Goal: Information Seeking & Learning: Learn about a topic

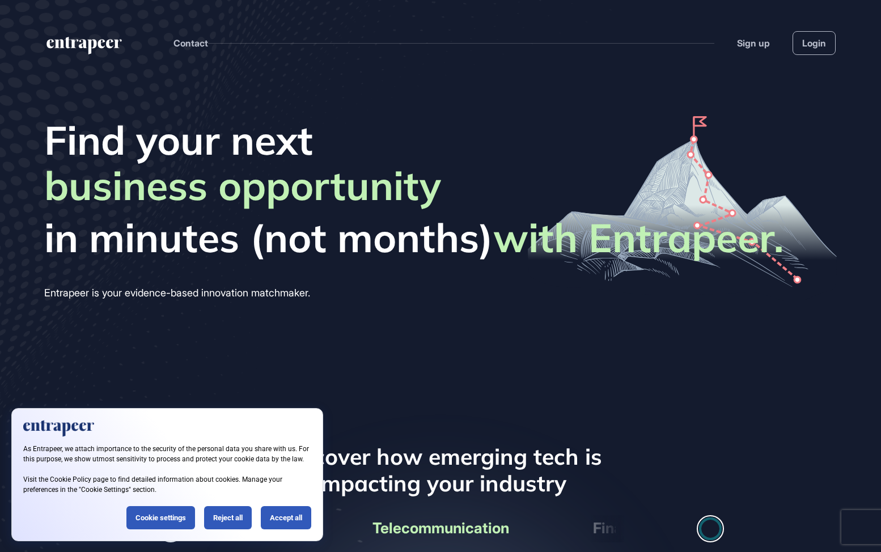
scroll to position [1, 1]
click at [822, 48] on link "Login" at bounding box center [813, 43] width 43 height 24
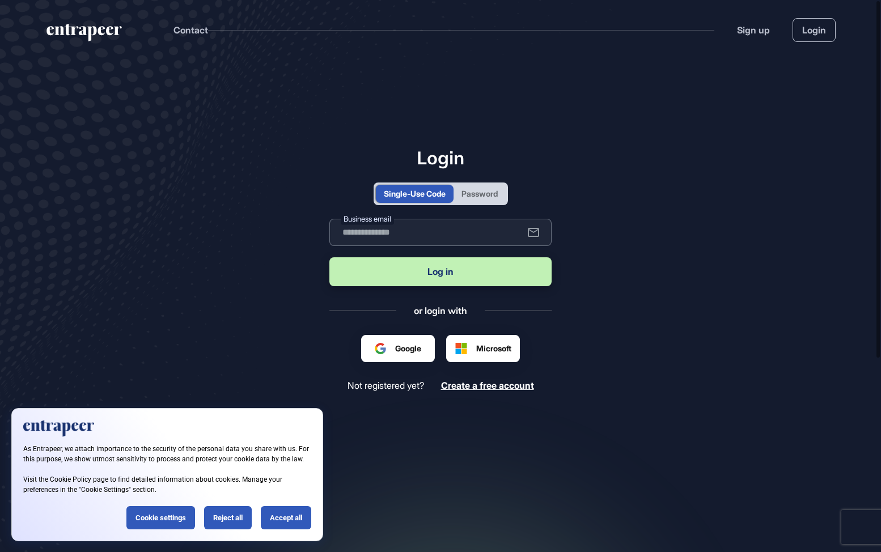
click at [437, 230] on input "text" at bounding box center [440, 232] width 222 height 27
type input "**********"
click at [441, 273] on button "Log in" at bounding box center [440, 271] width 222 height 29
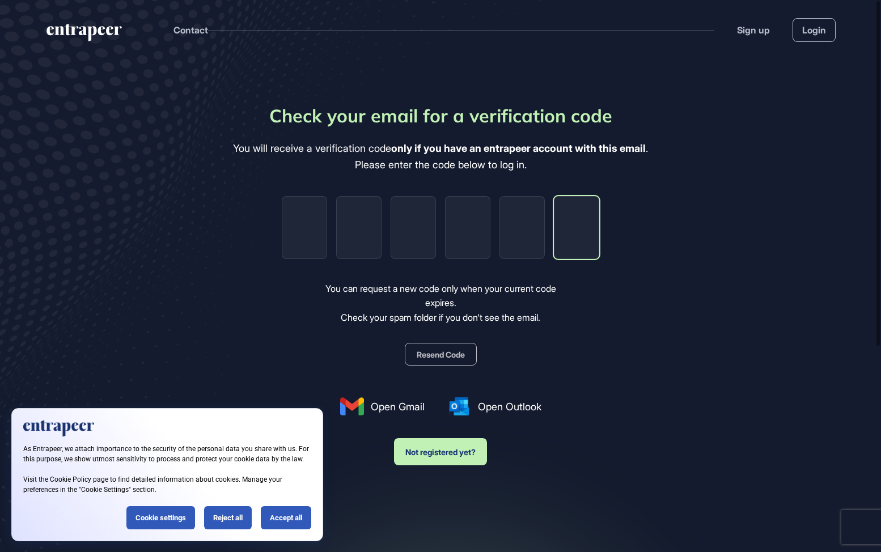
paste input "*"
type input "*"
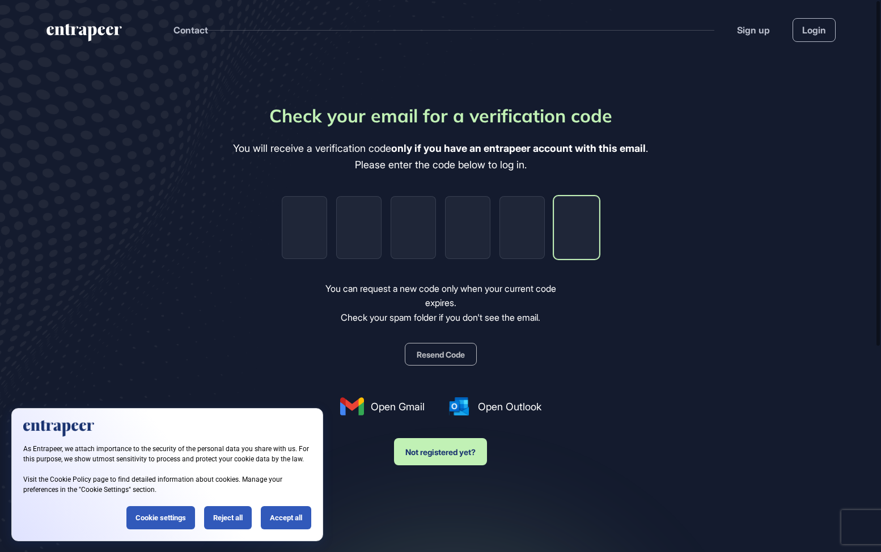
type input "*"
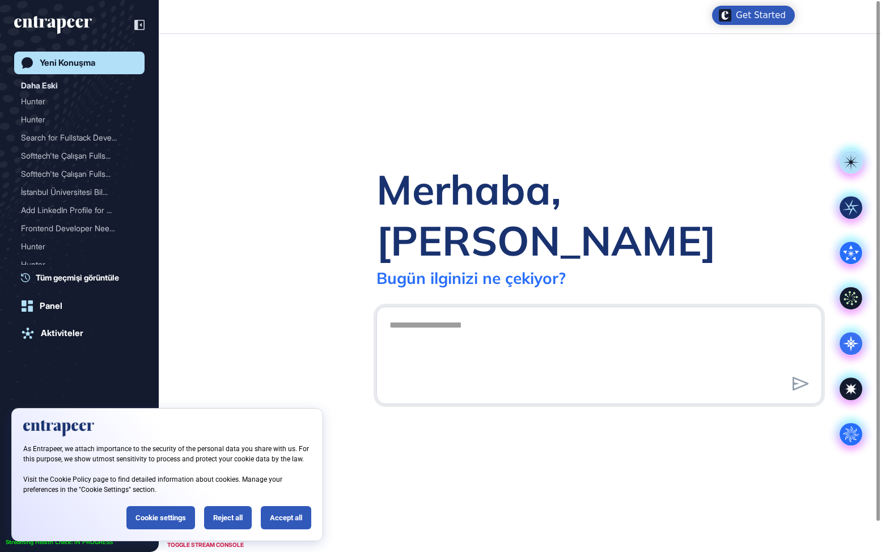
scroll to position [1, 1]
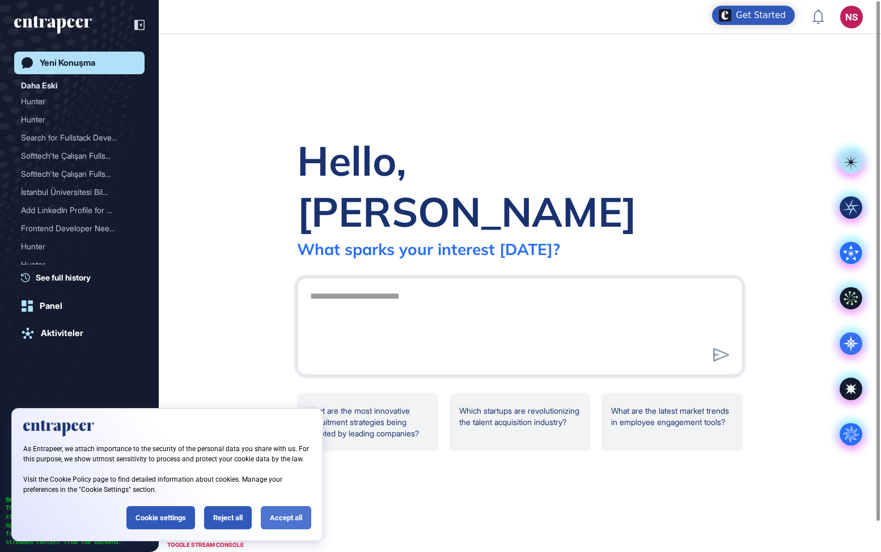
click at [278, 516] on div "Accept all" at bounding box center [286, 517] width 50 height 23
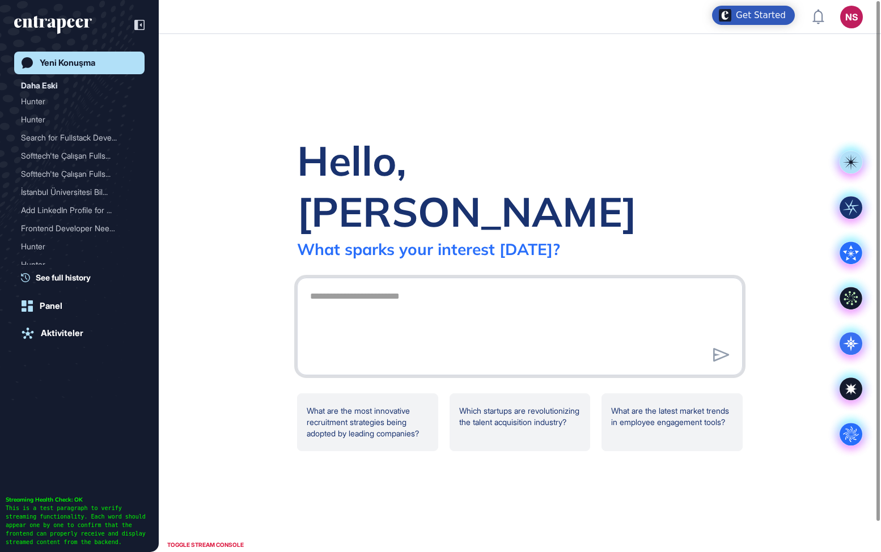
click at [433, 303] on textarea at bounding box center [519, 324] width 433 height 79
click at [857, 387] on icon at bounding box center [851, 389] width 23 height 23
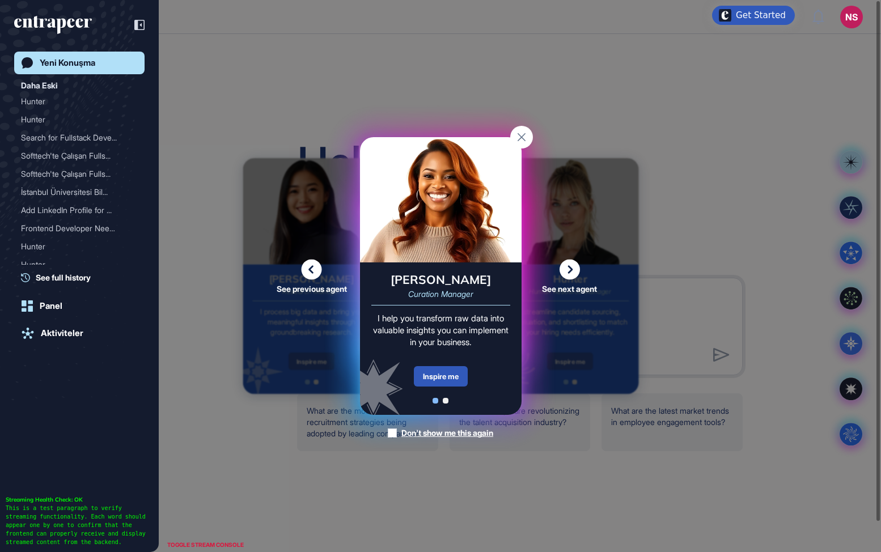
click at [847, 340] on div "See previous agent See next agent Peer Engagement Manager Consider me your pers…" at bounding box center [440, 276] width 881 height 552
click at [847, 344] on div "See previous agent See next agent Peer Engagement Manager Consider me your pers…" at bounding box center [440, 276] width 881 height 552
click at [569, 265] on icon at bounding box center [569, 270] width 20 height 20
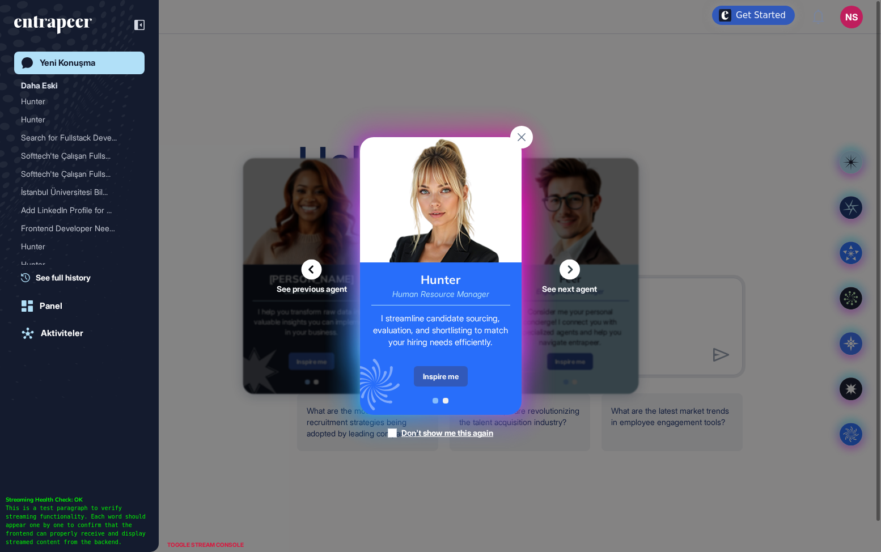
click at [569, 264] on icon at bounding box center [569, 270] width 20 height 20
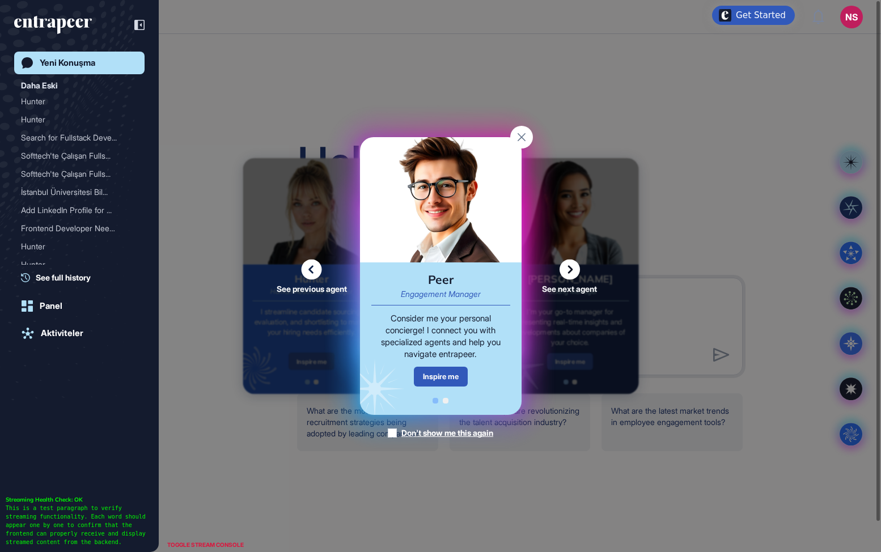
click at [569, 264] on icon at bounding box center [569, 270] width 20 height 20
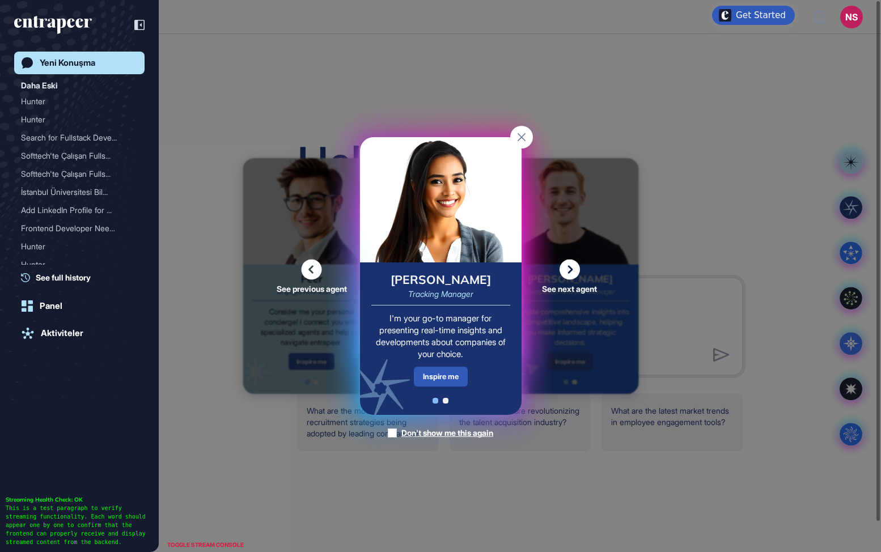
click at [319, 268] on icon at bounding box center [312, 270] width 20 height 20
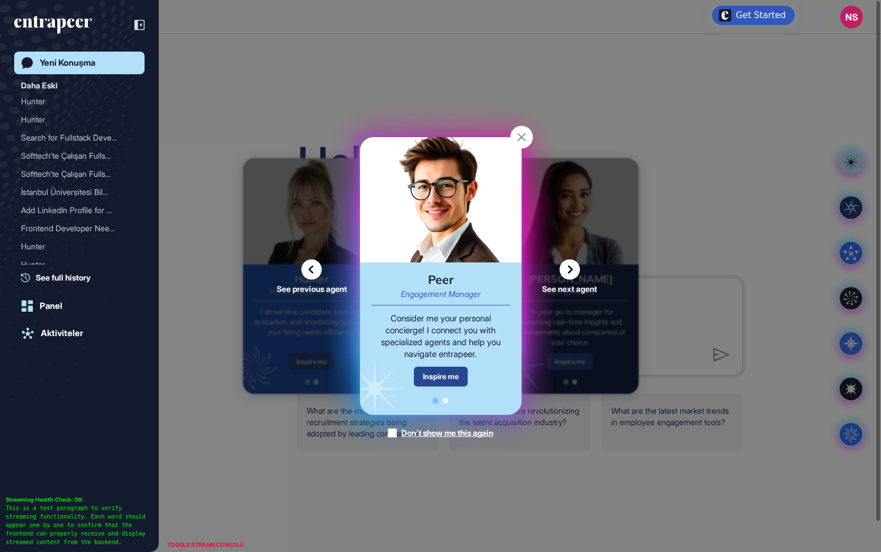
click at [439, 380] on div "Inspire me" at bounding box center [441, 377] width 54 height 20
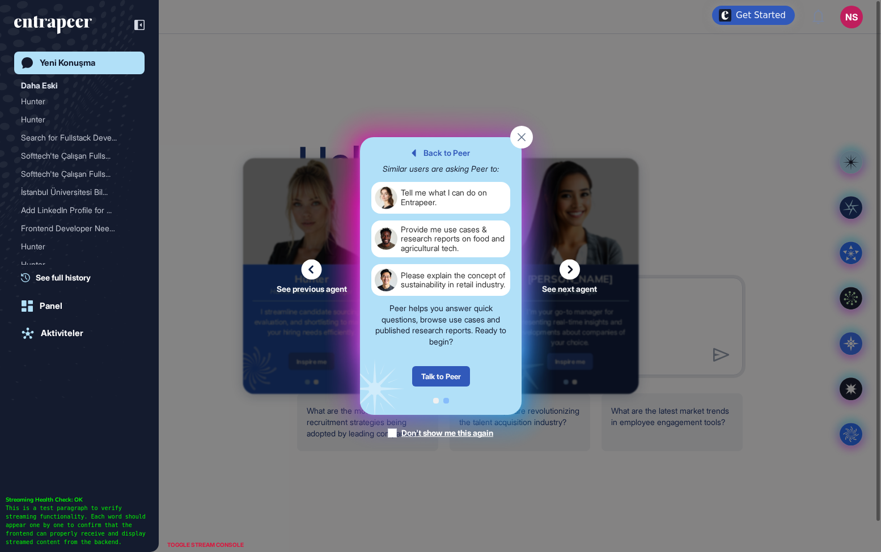
click at [523, 138] on rect at bounding box center [521, 137] width 23 height 23
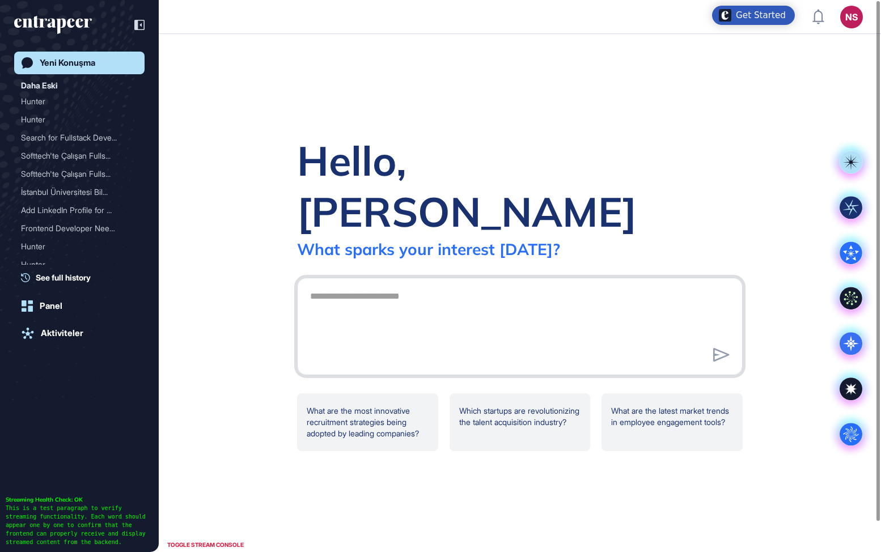
click at [421, 316] on textarea at bounding box center [519, 324] width 433 height 79
paste textarea "**********"
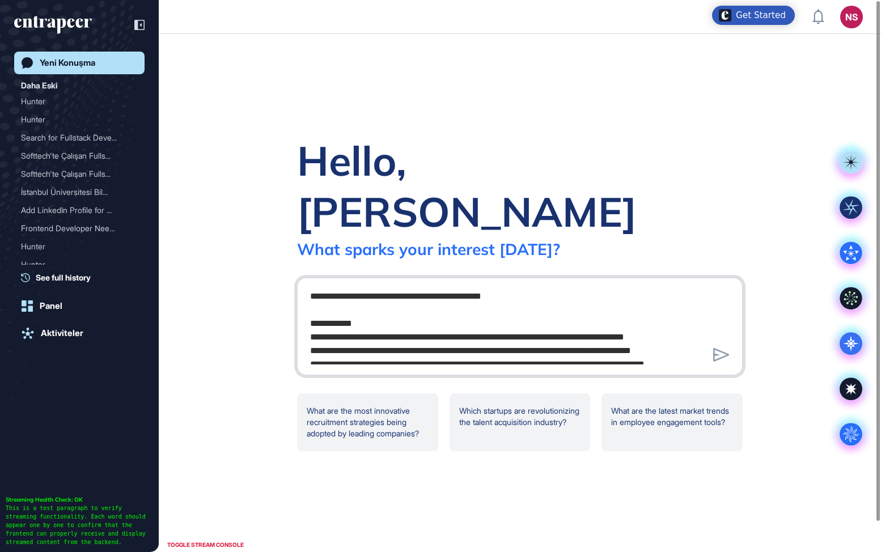
scroll to position [112, 0]
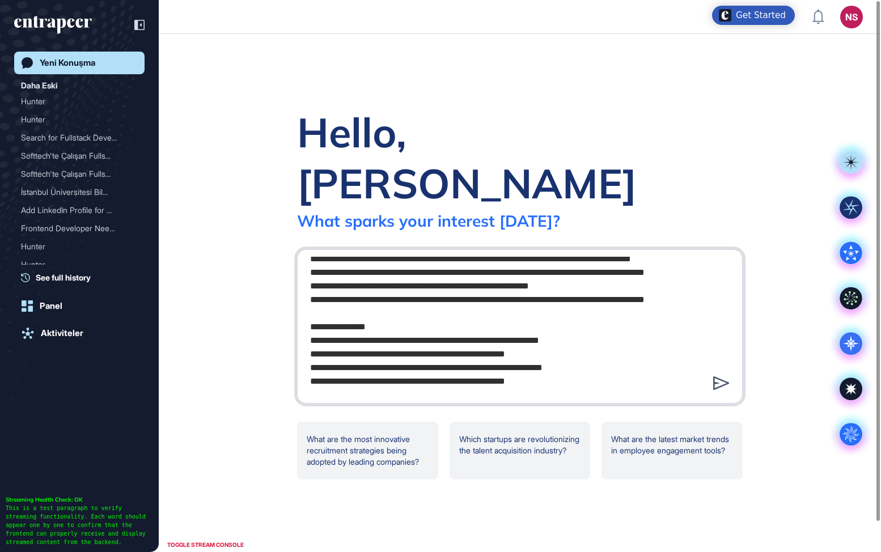
type textarea "**********"
click at [718, 376] on icon at bounding box center [721, 383] width 16 height 14
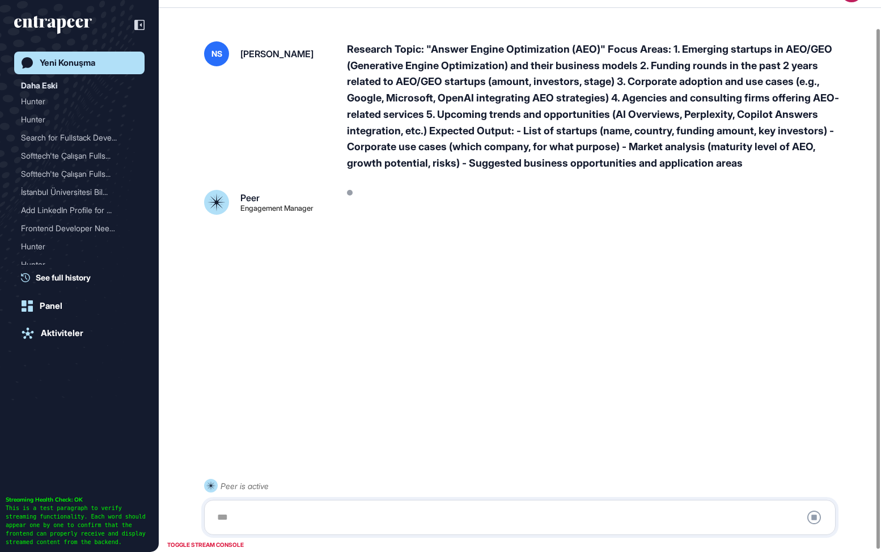
scroll to position [32, 0]
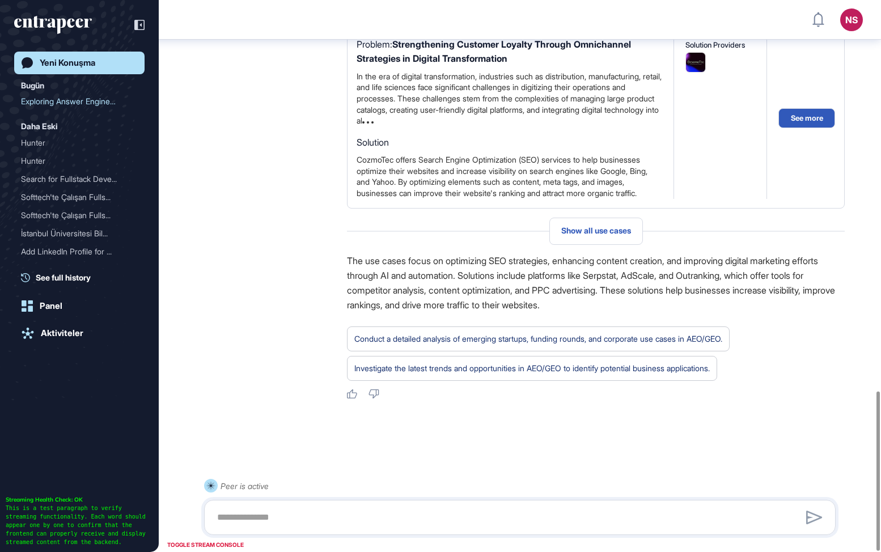
scroll to position [1352, 0]
click at [62, 338] on link "Aktiviteler" at bounding box center [79, 333] width 130 height 23
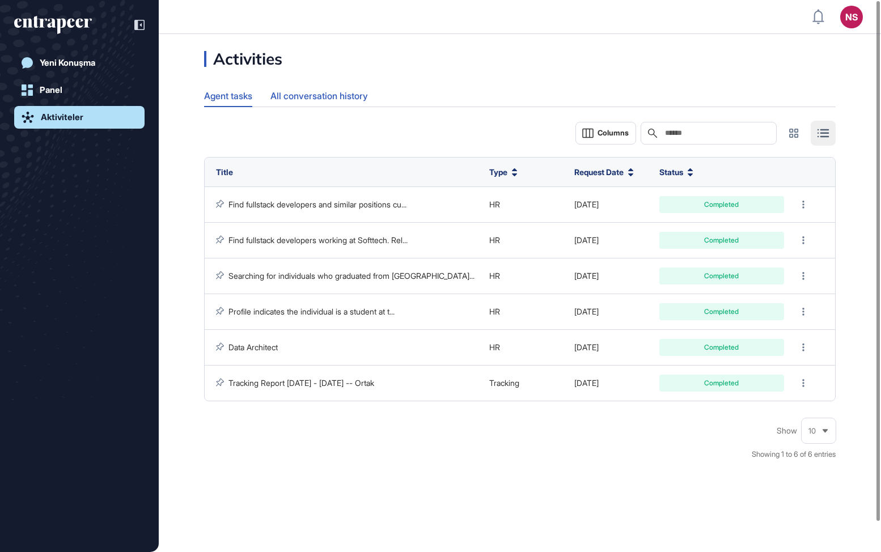
click at [315, 94] on div "All conversation history" at bounding box center [318, 96] width 97 height 22
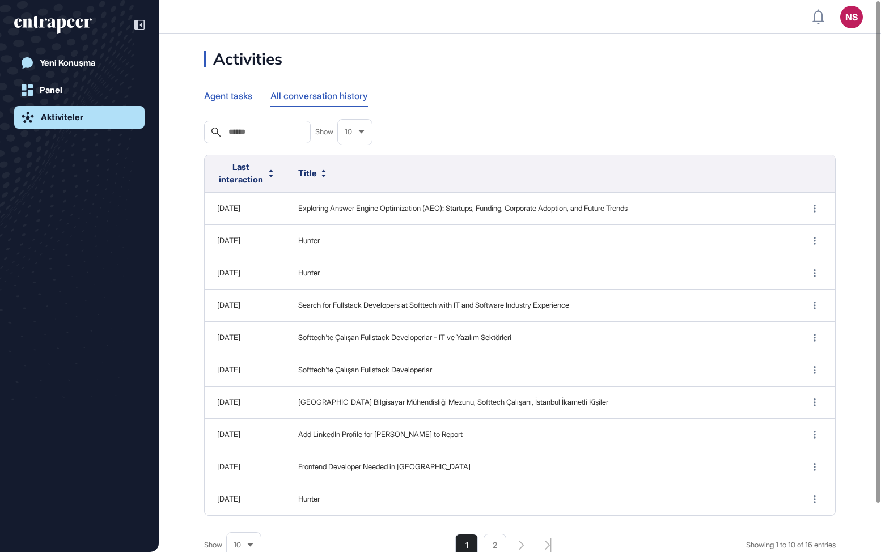
click at [238, 93] on div "Agent tasks" at bounding box center [228, 96] width 48 height 22
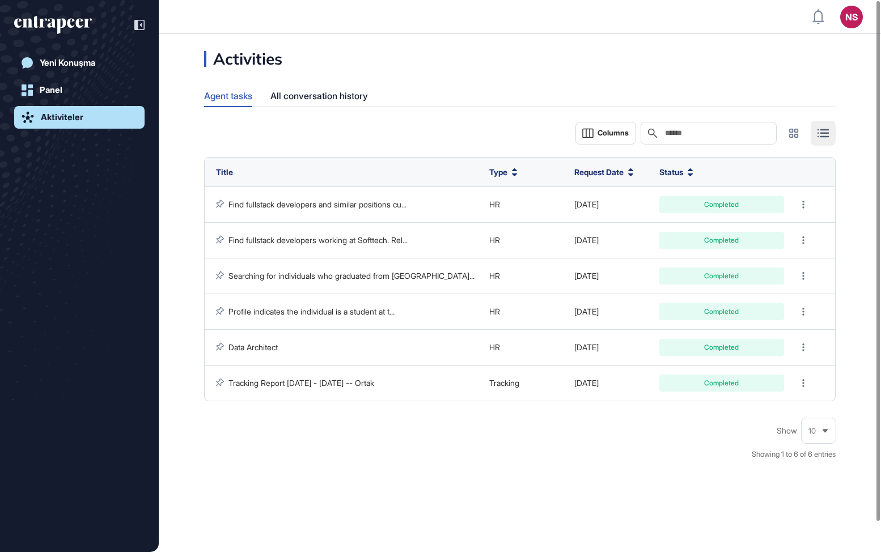
click at [80, 124] on link "Aktiviteler" at bounding box center [79, 117] width 130 height 23
click at [75, 65] on div "Yeni Konuşma" at bounding box center [68, 63] width 56 height 10
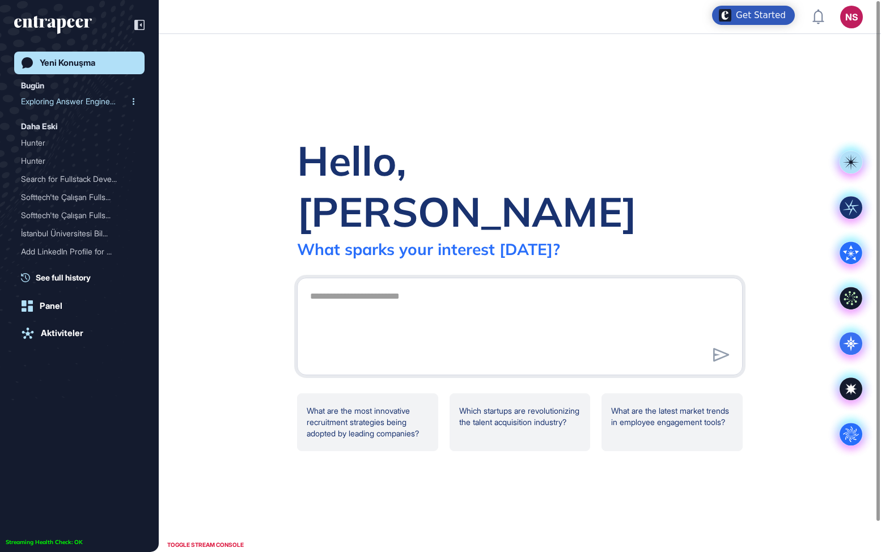
click at [83, 96] on div "Exploring Answer Engine O..." at bounding box center [75, 101] width 108 height 18
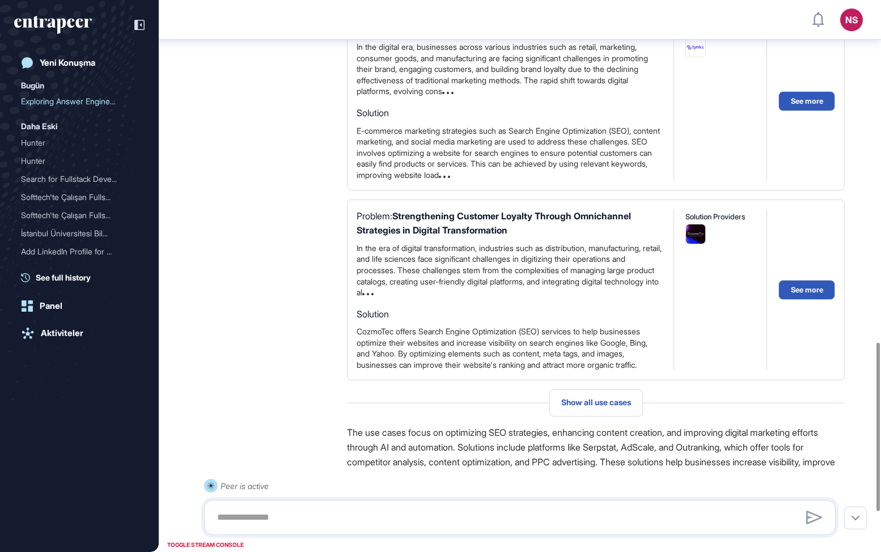
scroll to position [1250, 0]
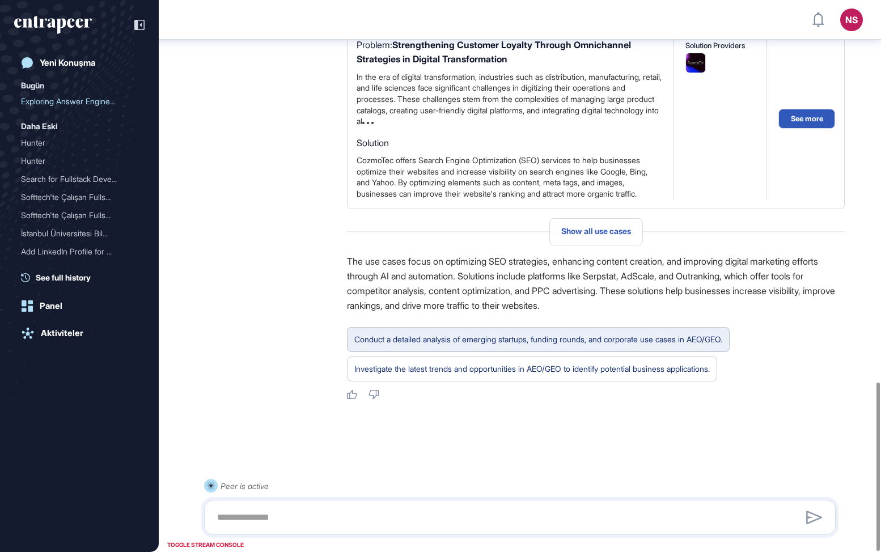
click at [490, 338] on div "Conduct a detailed analysis of emerging startups, funding rounds, and corporate…" at bounding box center [538, 339] width 368 height 15
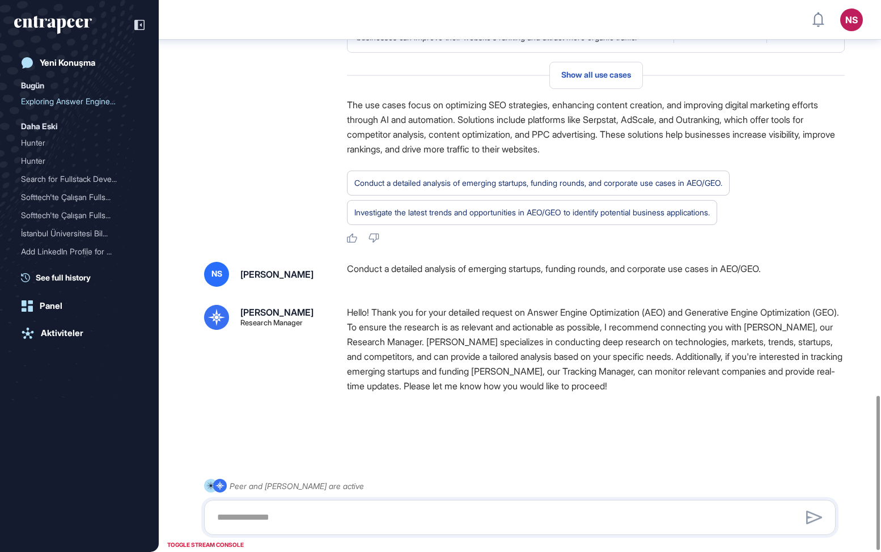
scroll to position [1414, 0]
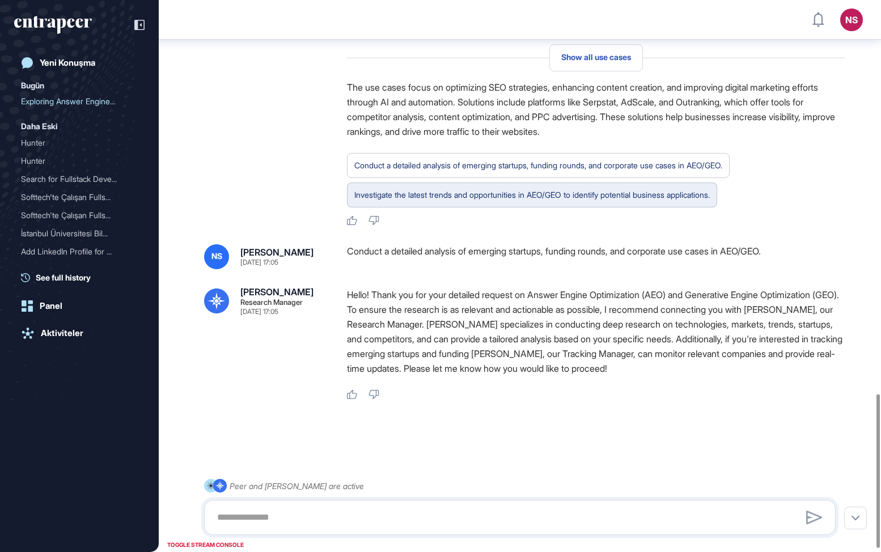
click at [494, 202] on div "Investigate the latest trends and opportunities in AEO/GEO to identify potentia…" at bounding box center [531, 195] width 355 height 15
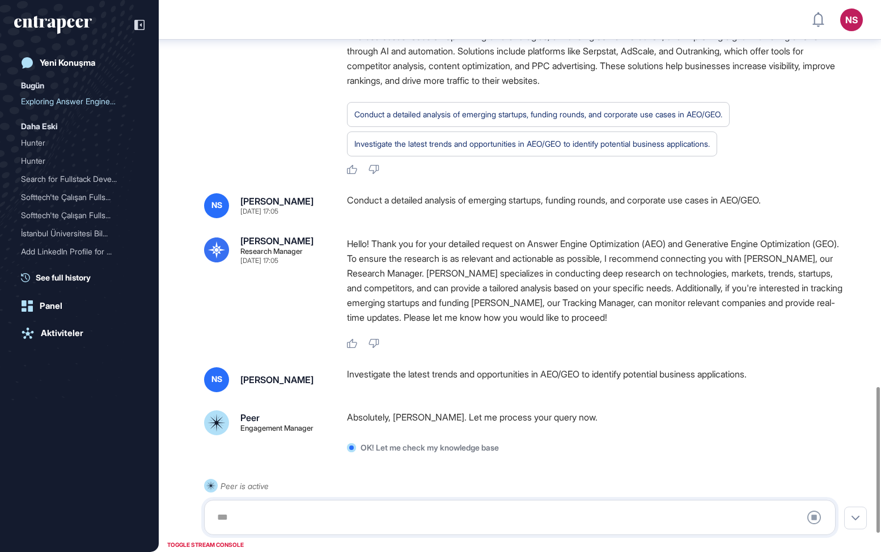
scroll to position [1463, 0]
click at [276, 256] on div "Research Manager" at bounding box center [271, 251] width 62 height 7
click at [301, 311] on div "[PERSON_NAME] Research Manager [DATE] 17:05 Hello! Thank you for your detailed …" at bounding box center [519, 293] width 631 height 113
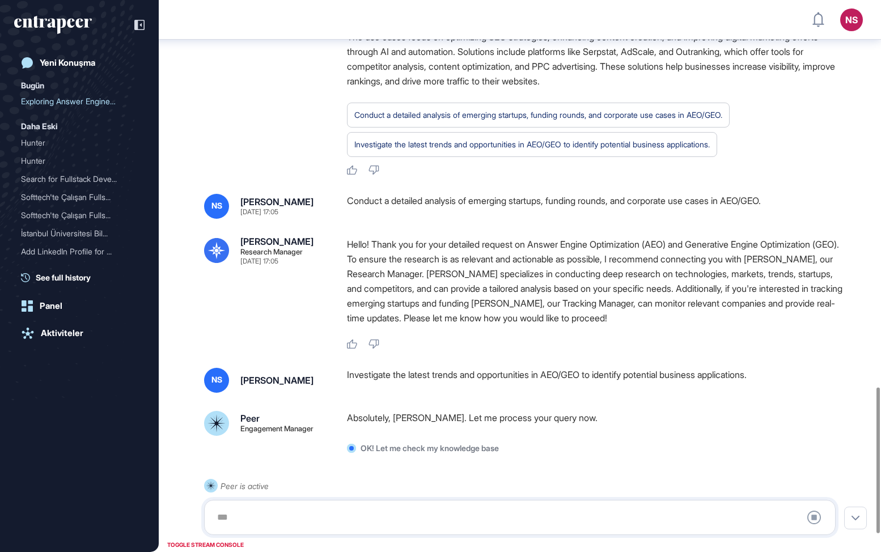
scroll to position [1532, 0]
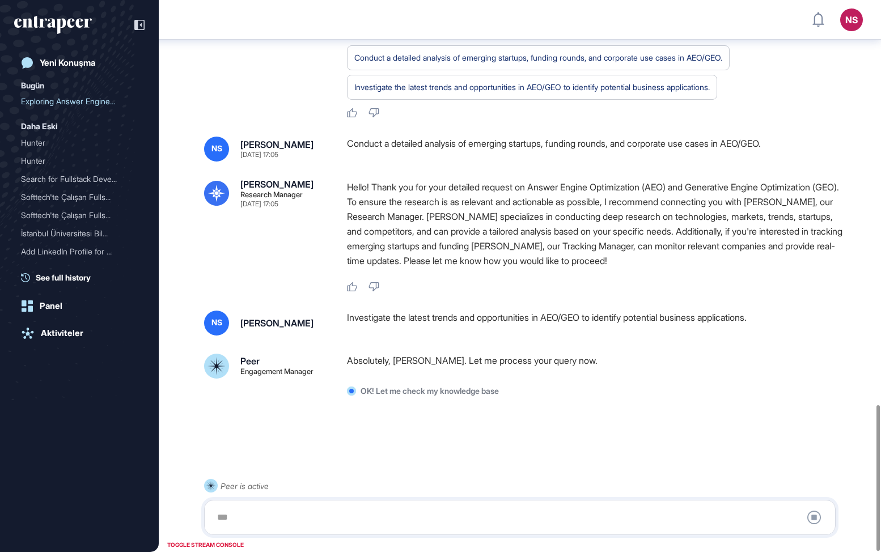
click at [430, 391] on p "OK! Let me check my knowledge base" at bounding box center [430, 391] width 138 height 10
click at [446, 433] on div at bounding box center [519, 440] width 631 height 45
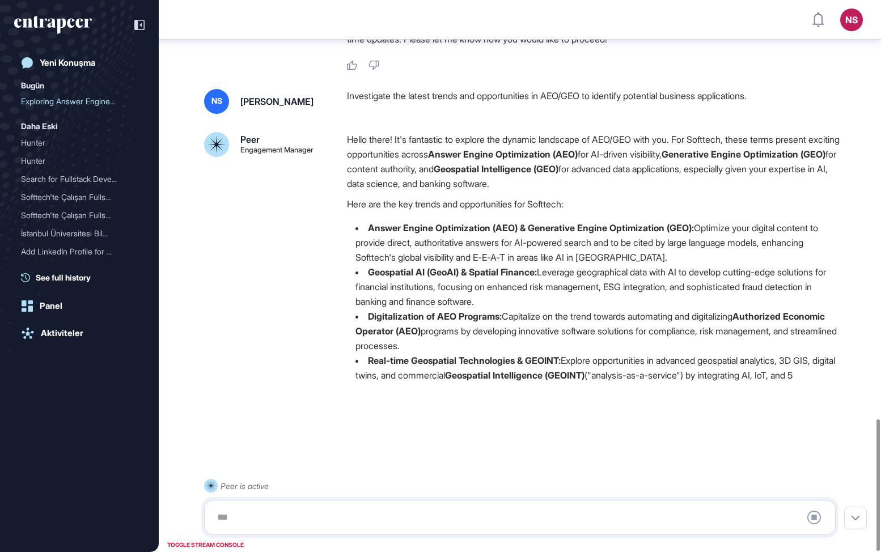
scroll to position [1768, 0]
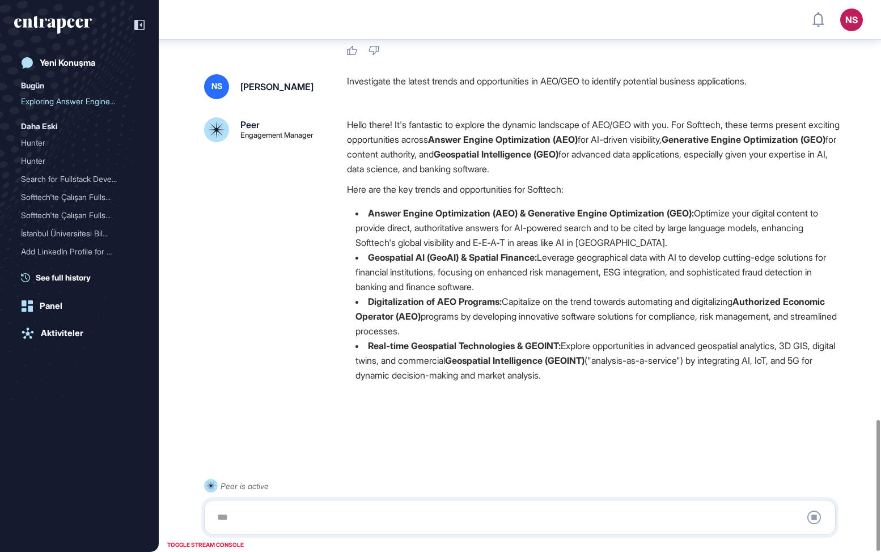
click at [442, 380] on li "Real-time Geospatial Technologies & GEOINT: Explore opportunities in advanced g…" at bounding box center [596, 360] width 498 height 44
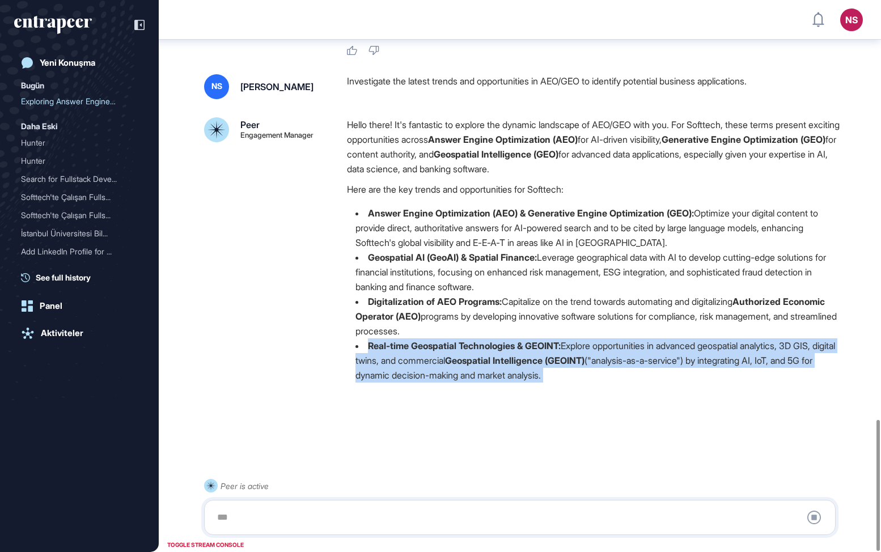
click at [442, 380] on li "Real-time Geospatial Technologies & GEOINT: Explore opportunities in advanced g…" at bounding box center [596, 360] width 498 height 44
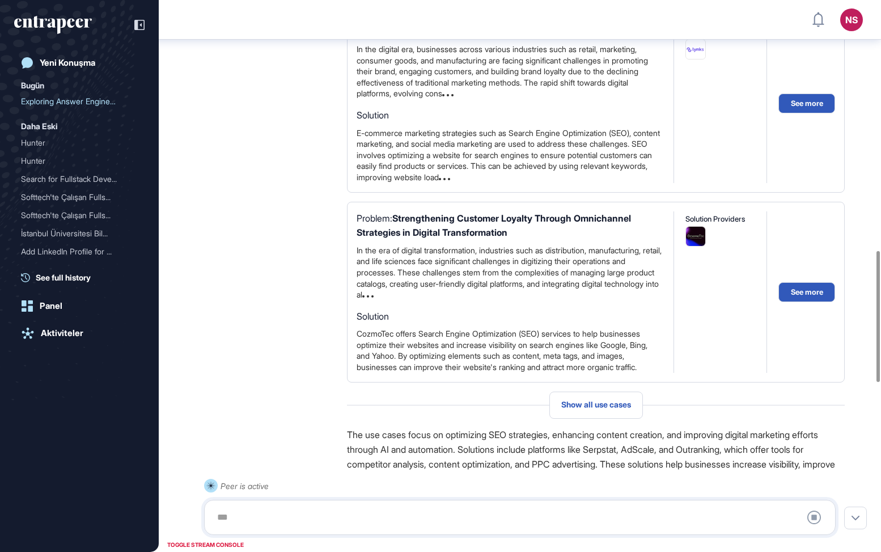
scroll to position [1080, 0]
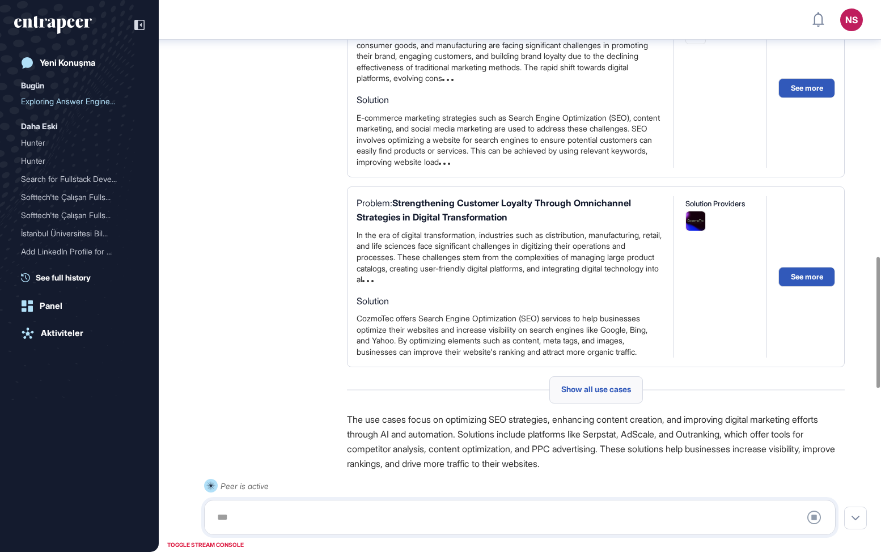
click at [575, 394] on span "Show all use cases" at bounding box center [596, 389] width 70 height 9
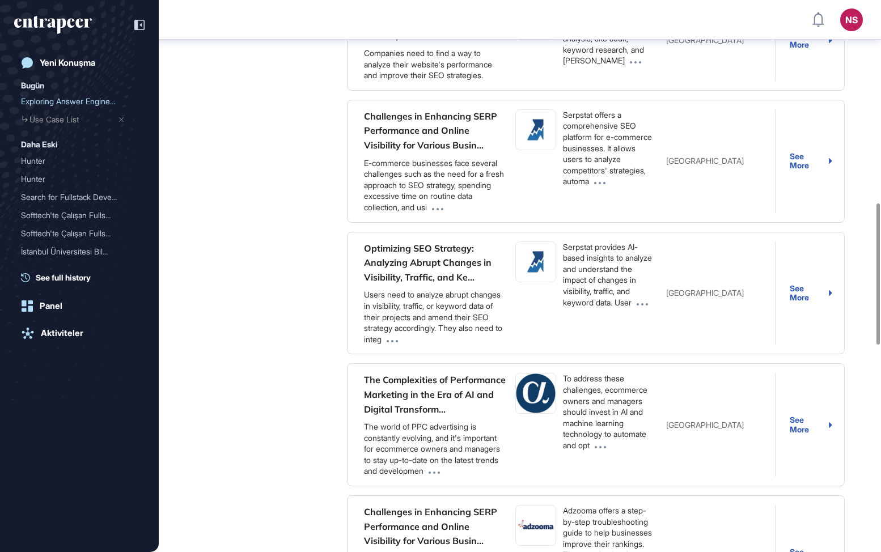
scroll to position [378, 0]
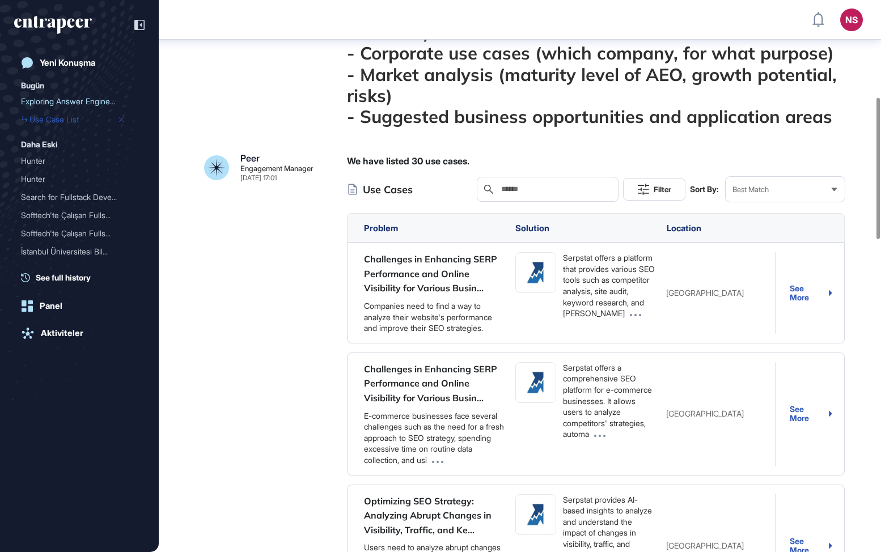
click at [82, 118] on div "Use Case List" at bounding box center [79, 120] width 117 height 18
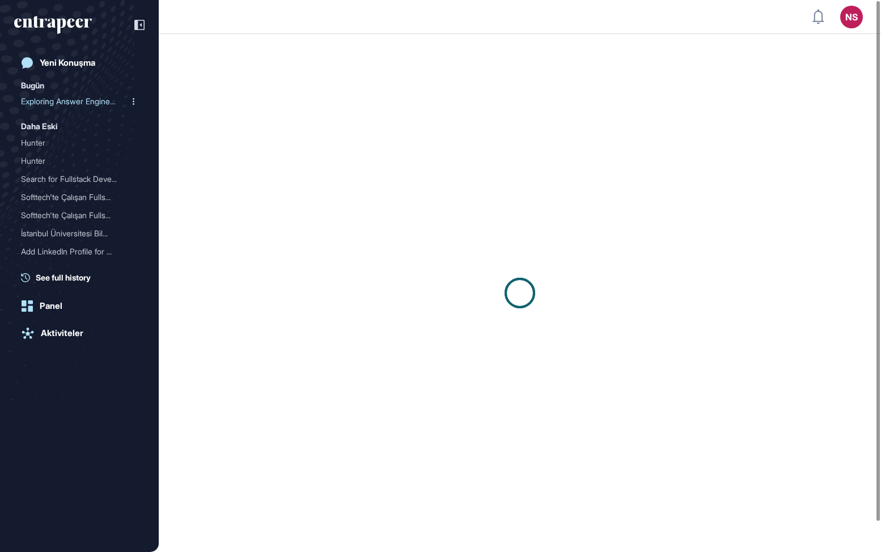
click at [81, 103] on div "Exploring Answer Engine O..." at bounding box center [75, 101] width 108 height 18
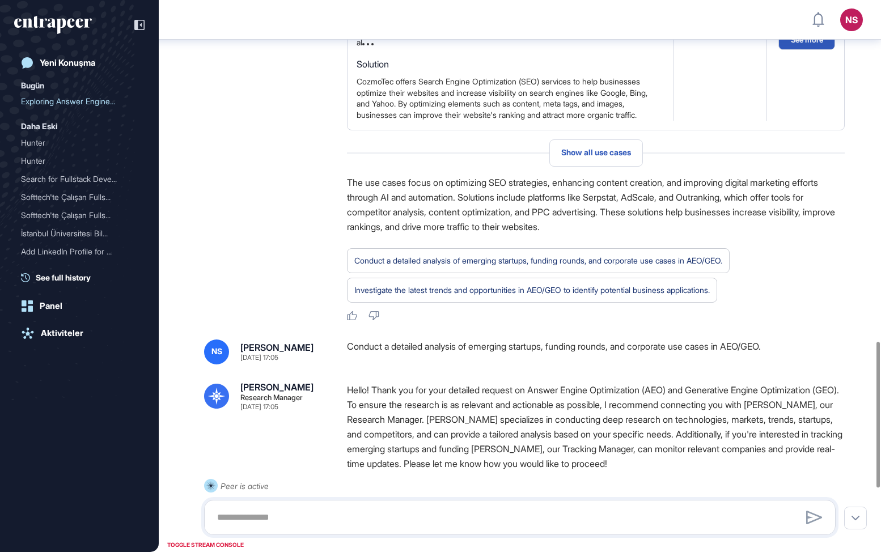
scroll to position [1345, 0]
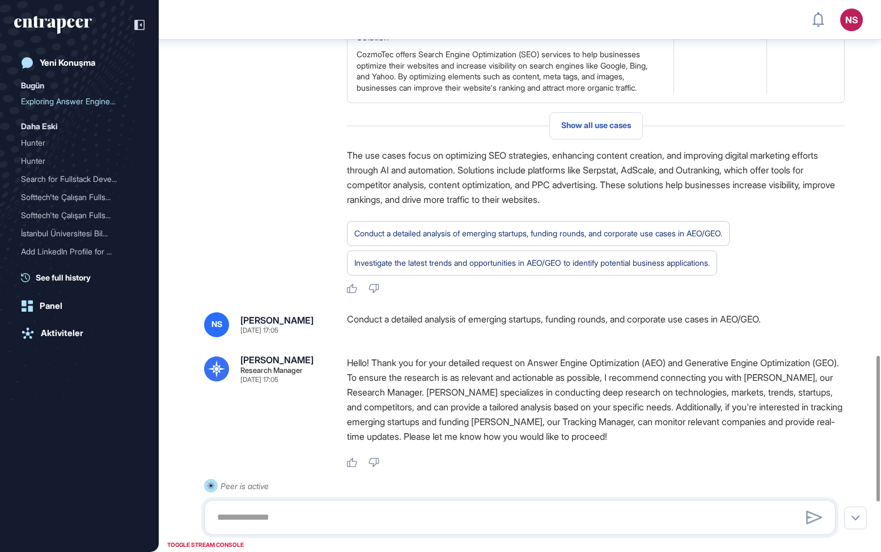
click at [371, 328] on div "Conduct a detailed analysis of emerging startups, funding rounds, and corporate…" at bounding box center [596, 324] width 498 height 25
click at [364, 309] on div at bounding box center [364, 309] width 0 height 0
click at [706, 334] on div "Conduct a detailed analysis of emerging startups, funding rounds, and corporate…" at bounding box center [596, 324] width 498 height 25
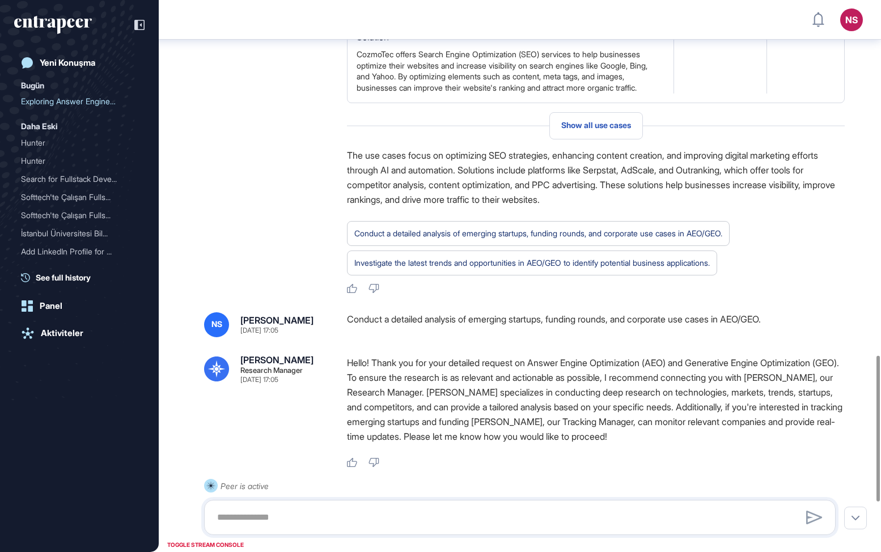
click at [717, 332] on div "Conduct a detailed analysis of emerging startups, funding rounds, and corporate…" at bounding box center [596, 324] width 498 height 25
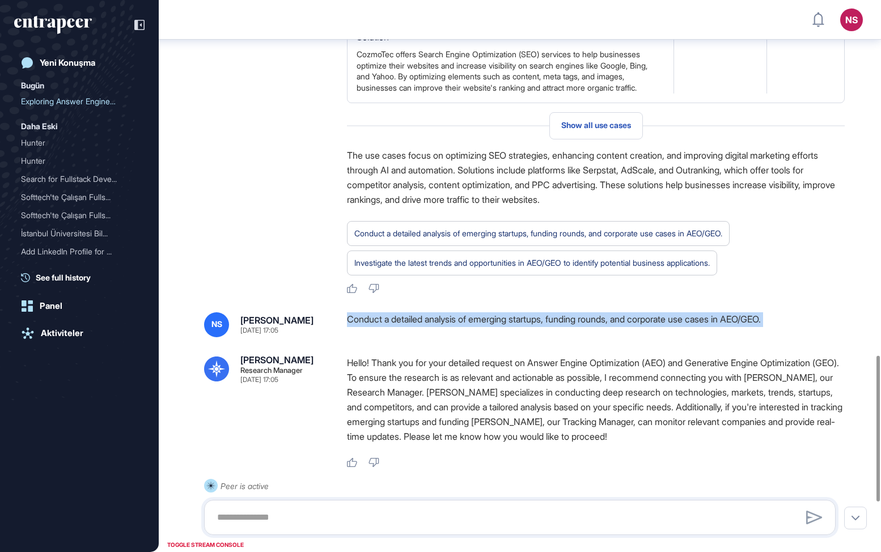
click at [717, 332] on div "Conduct a detailed analysis of emerging startups, funding rounds, and corporate…" at bounding box center [596, 324] width 498 height 25
copy div "Conduct a detailed analysis of emerging startups, funding rounds, and corporate…"
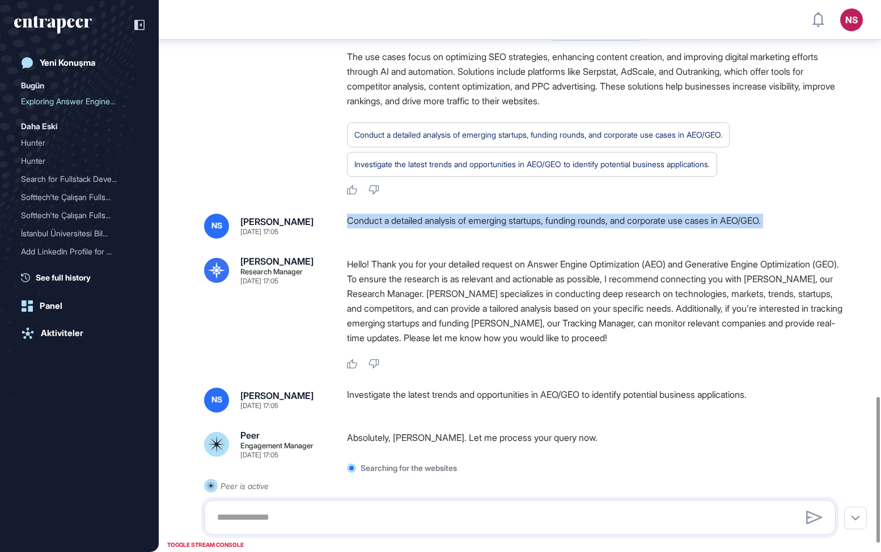
scroll to position [1532, 0]
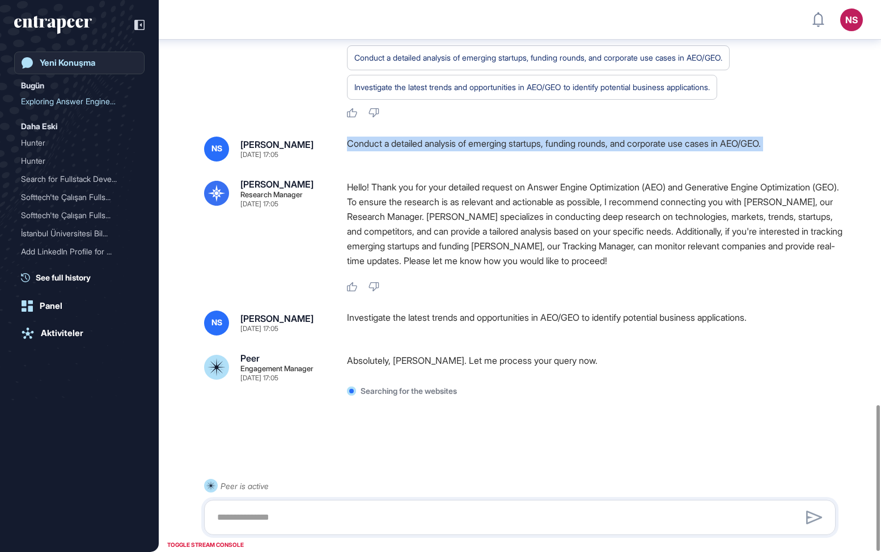
click at [78, 66] on div "Yeni Konuşma" at bounding box center [68, 63] width 56 height 10
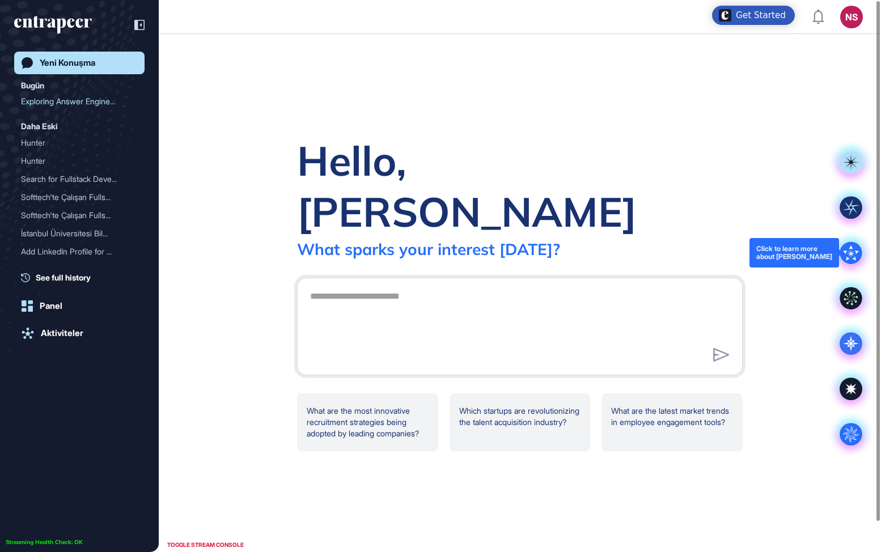
click at [852, 249] on icon at bounding box center [851, 252] width 23 height 23
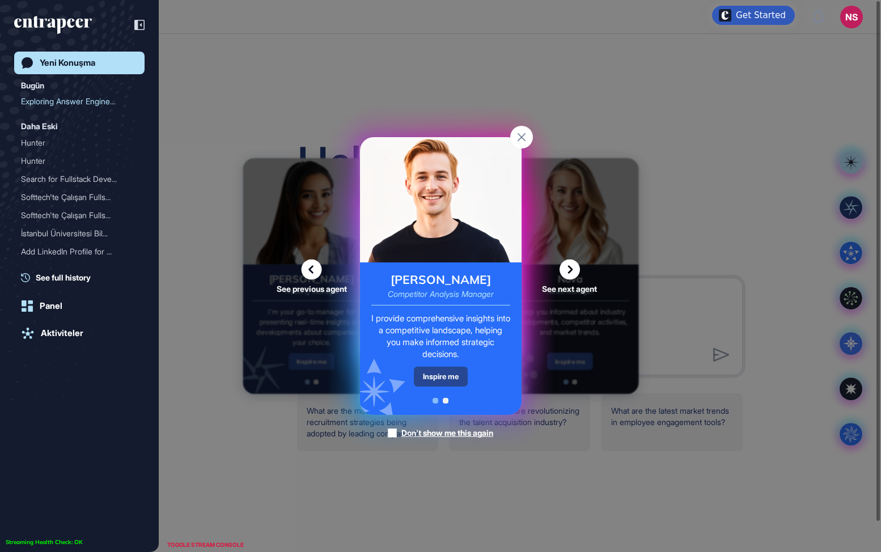
click at [439, 373] on div "Inspire me" at bounding box center [441, 377] width 54 height 20
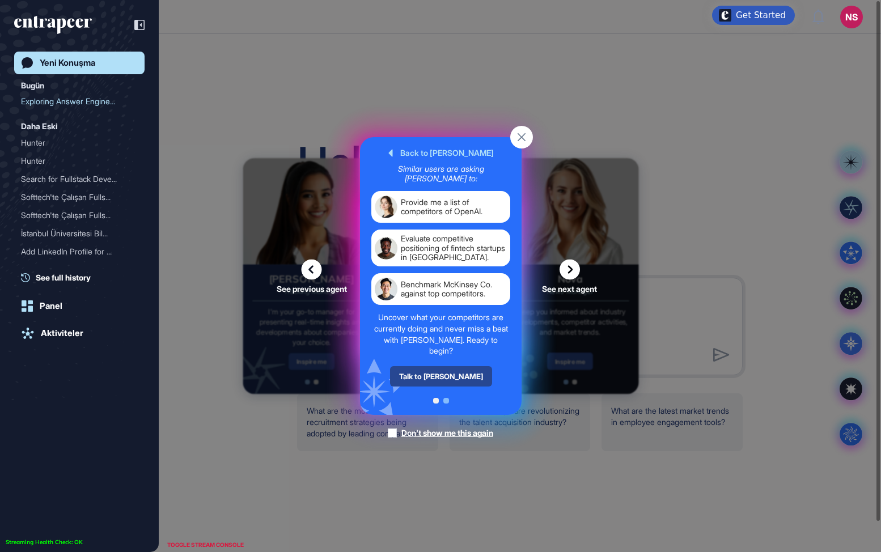
click at [439, 373] on div "Talk to [PERSON_NAME]" at bounding box center [440, 376] width 102 height 20
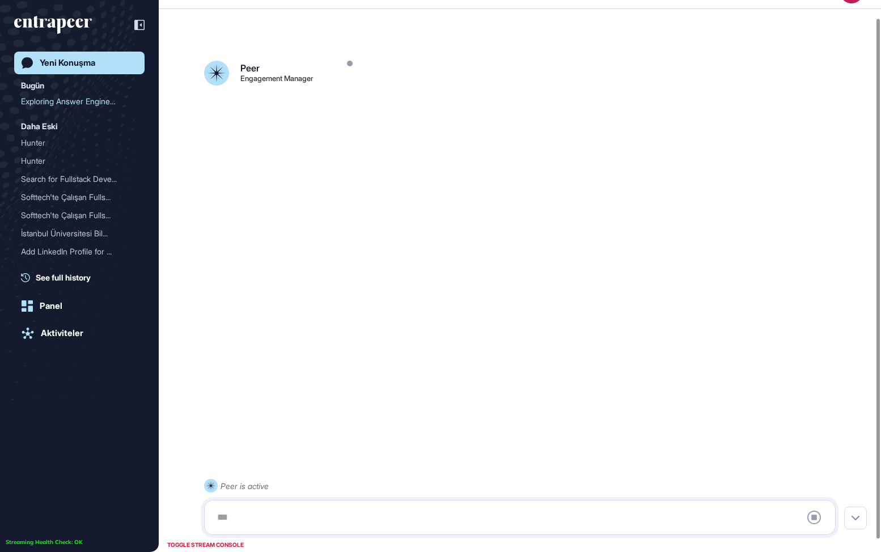
scroll to position [32, 0]
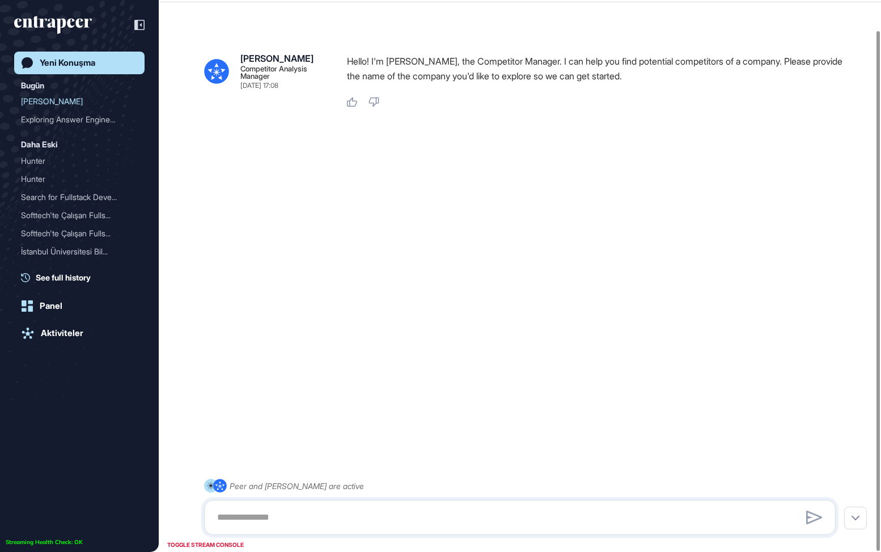
click at [364, 502] on div at bounding box center [519, 517] width 631 height 35
click at [351, 510] on textarea at bounding box center [519, 517] width 619 height 23
type textarea "********"
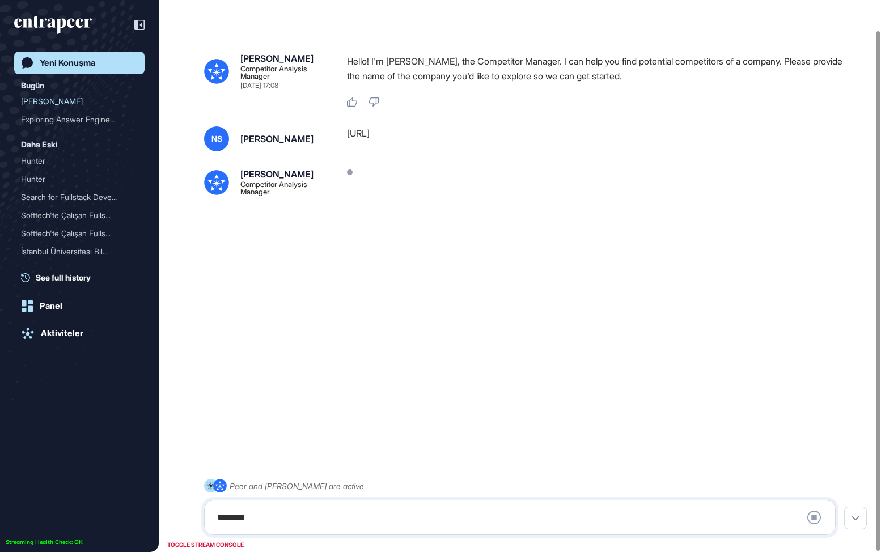
click at [95, 65] on div "Yeni Konuşma" at bounding box center [68, 63] width 56 height 10
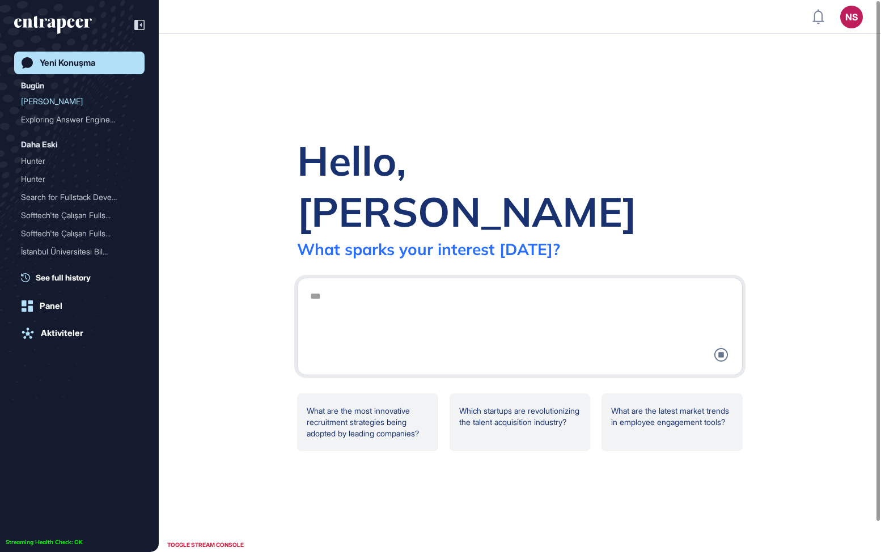
click at [110, 70] on link "Yeni Konuşma" at bounding box center [79, 63] width 130 height 23
click at [67, 119] on div "Exploring Answer Engine O..." at bounding box center [75, 120] width 108 height 18
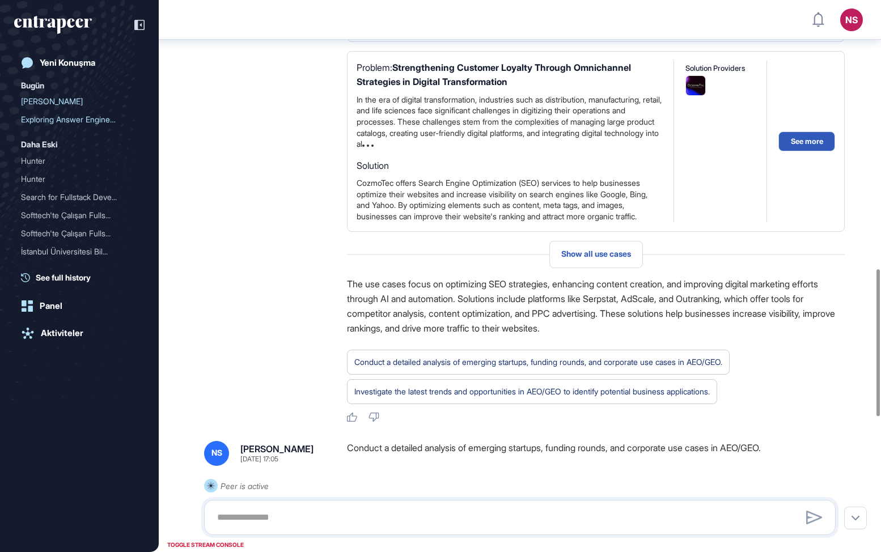
scroll to position [1513, 0]
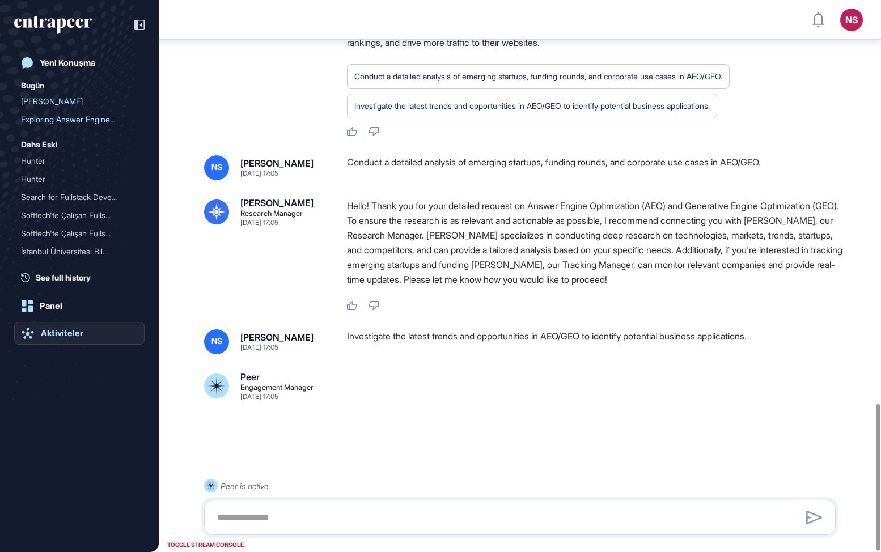
click at [67, 333] on div "Aktiviteler" at bounding box center [62, 333] width 43 height 10
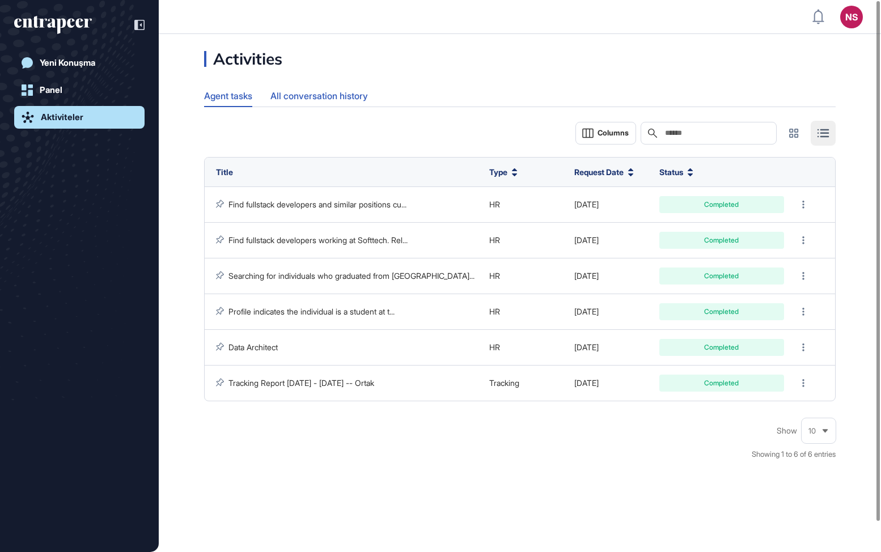
click at [300, 96] on div "All conversation history" at bounding box center [318, 96] width 97 height 22
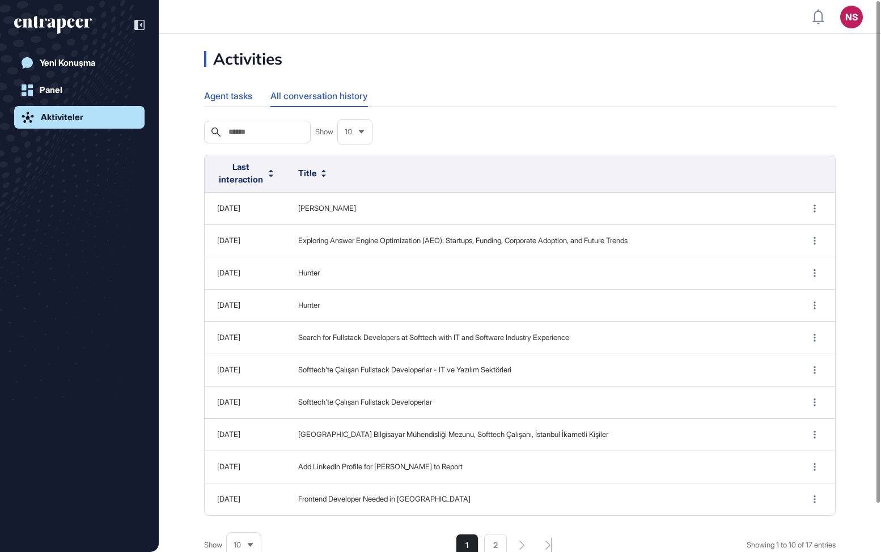
click at [237, 97] on div "Agent tasks" at bounding box center [228, 96] width 48 height 22
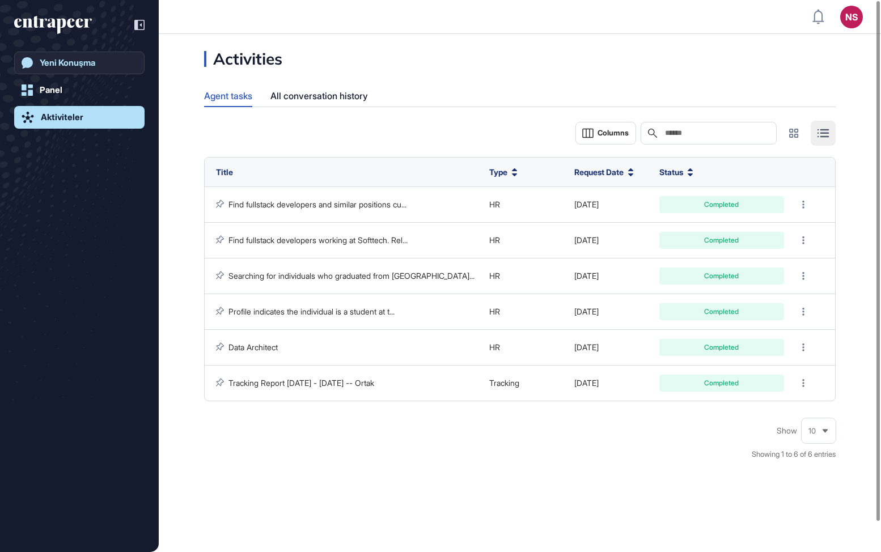
click at [67, 68] on link "Yeni Konuşma" at bounding box center [79, 63] width 130 height 23
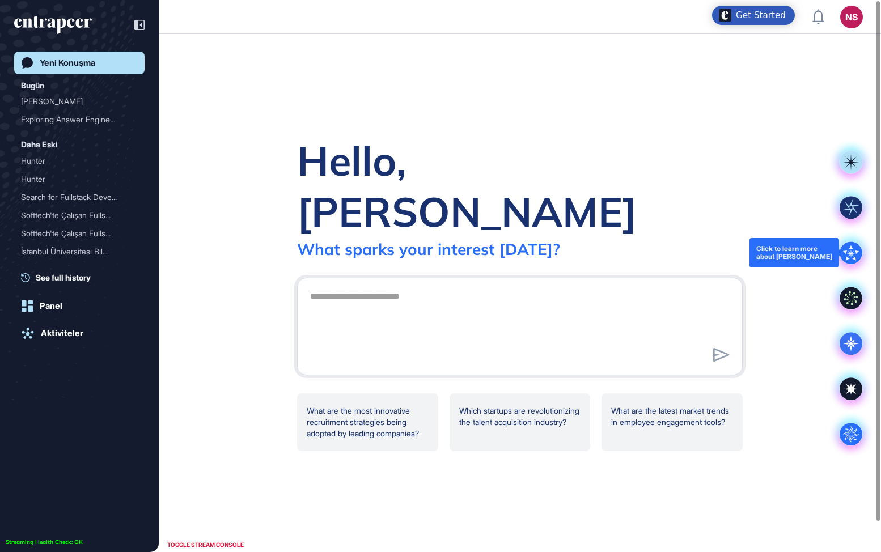
click at [856, 256] on icon at bounding box center [851, 252] width 23 height 23
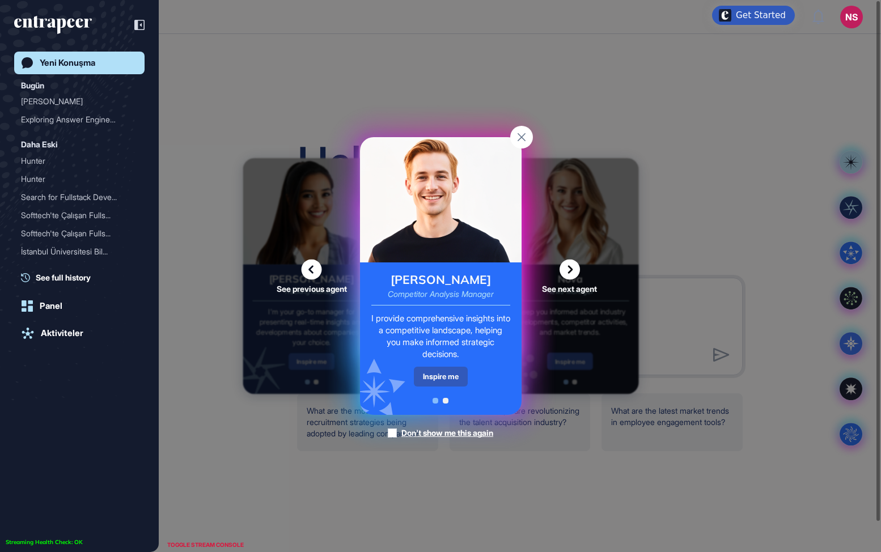
click at [312, 266] on icon at bounding box center [312, 270] width 20 height 20
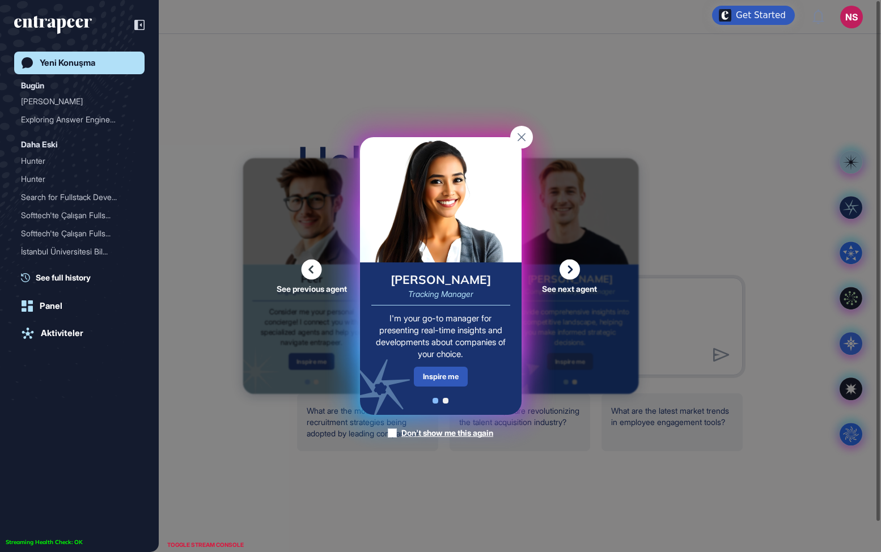
click at [571, 271] on icon at bounding box center [569, 270] width 20 height 20
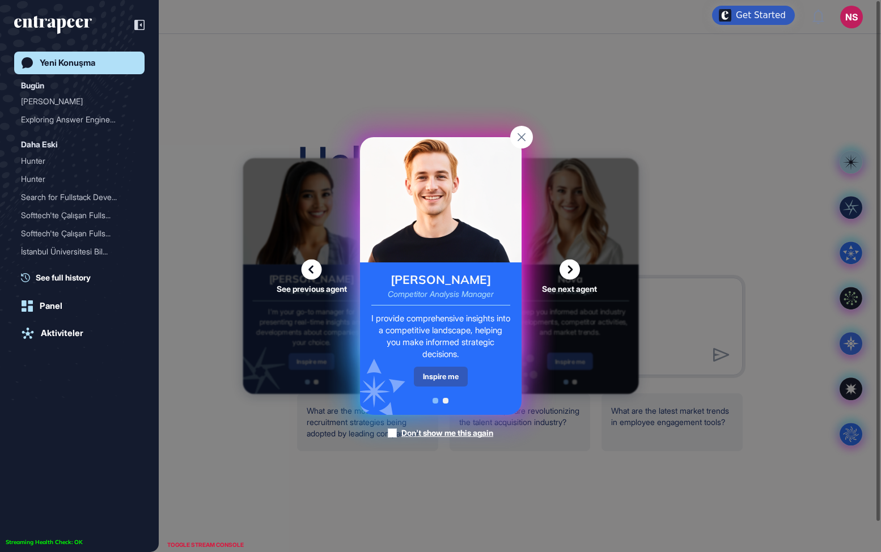
click at [571, 271] on icon at bounding box center [569, 270] width 20 height 20
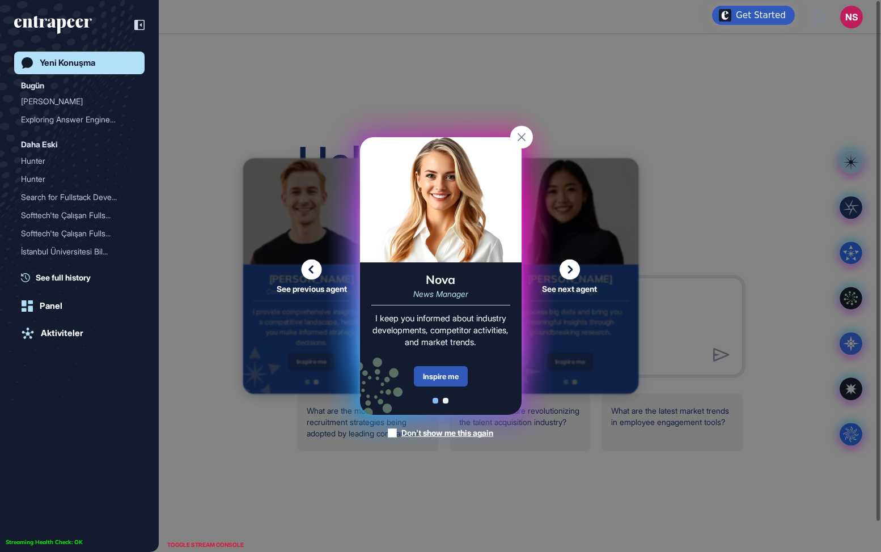
click at [571, 271] on icon at bounding box center [569, 270] width 20 height 20
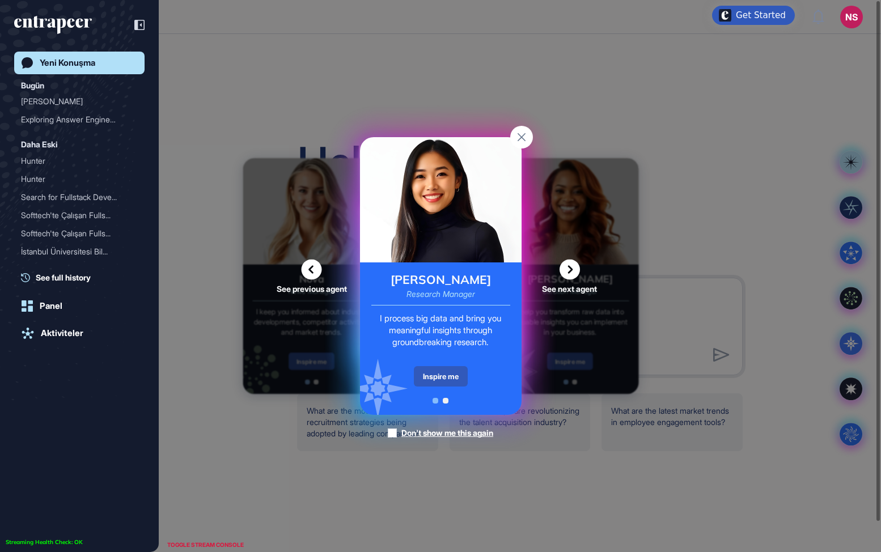
click at [571, 271] on icon at bounding box center [569, 270] width 20 height 20
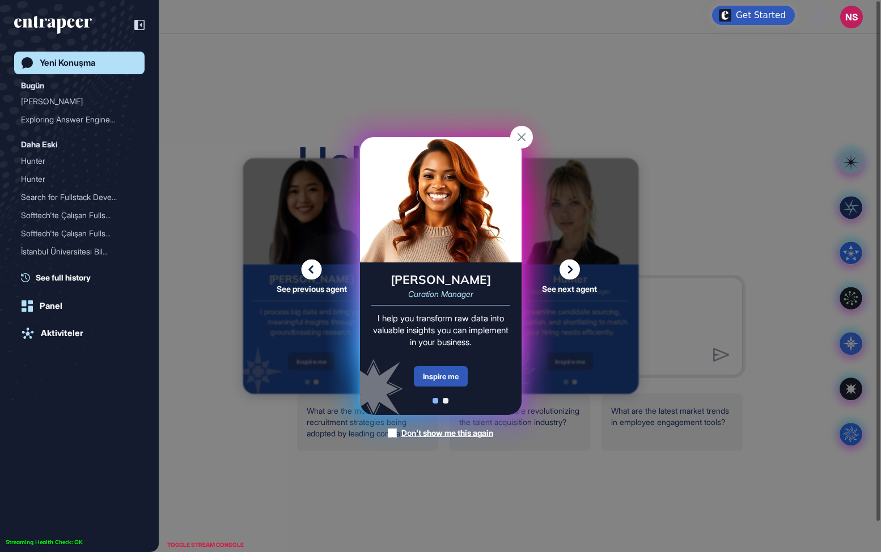
click at [312, 271] on icon at bounding box center [312, 270] width 20 height 20
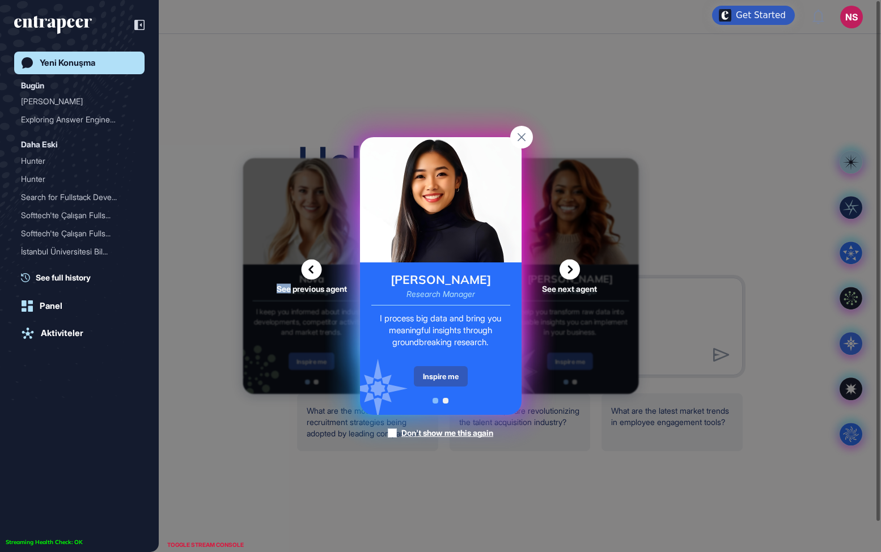
click at [312, 271] on icon at bounding box center [312, 270] width 20 height 20
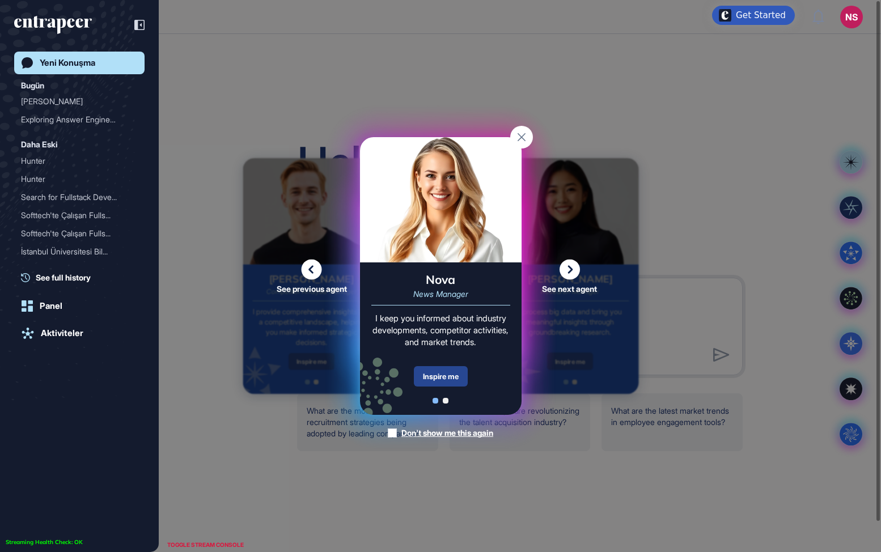
click at [439, 374] on div "Inspire me" at bounding box center [441, 376] width 54 height 20
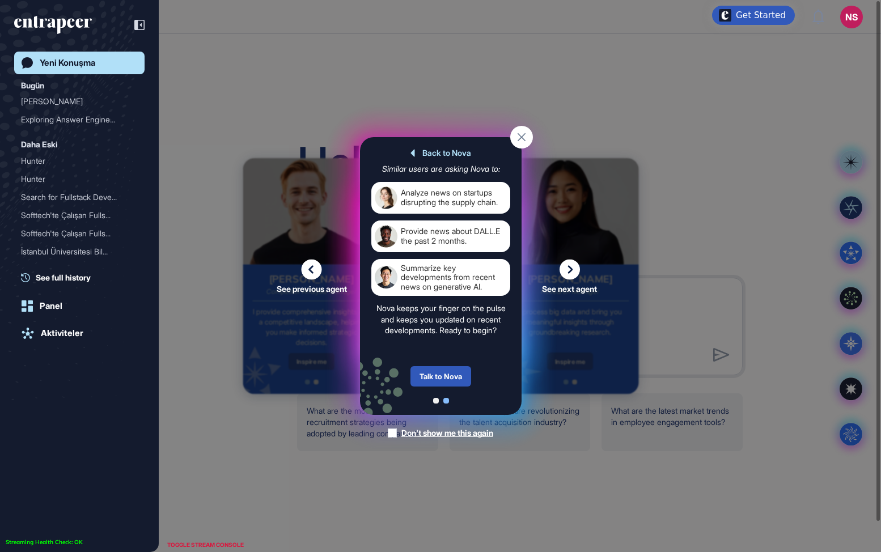
click at [439, 374] on div "Talk to Nova" at bounding box center [440, 376] width 61 height 20
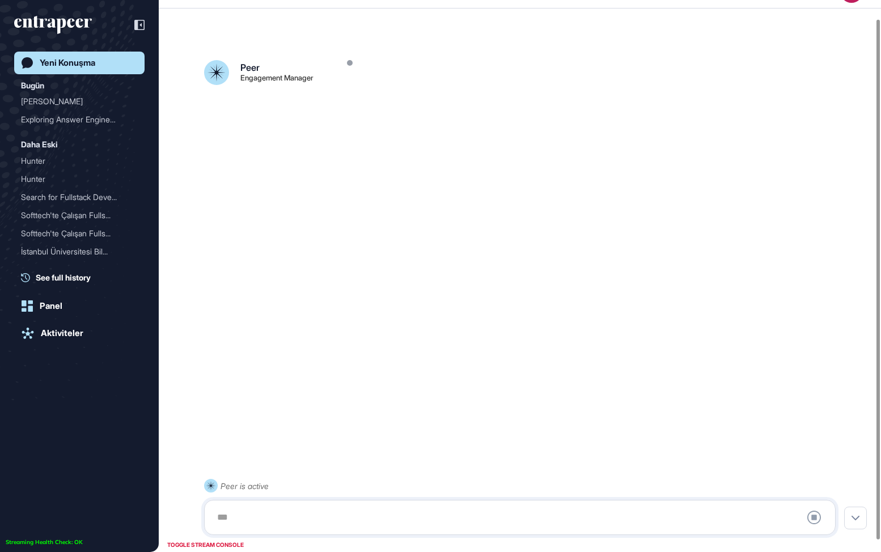
scroll to position [32, 0]
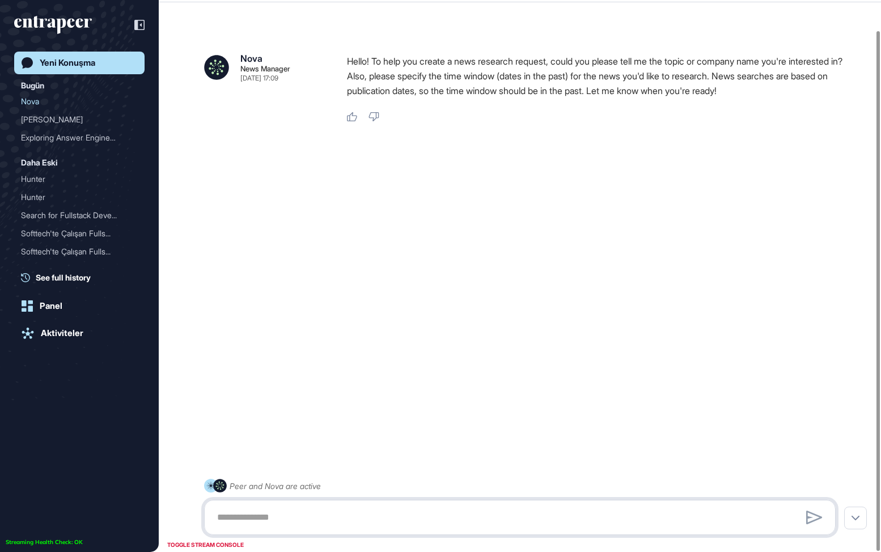
click at [323, 508] on textarea at bounding box center [519, 517] width 619 height 23
paste textarea "**********"
type textarea "**********"
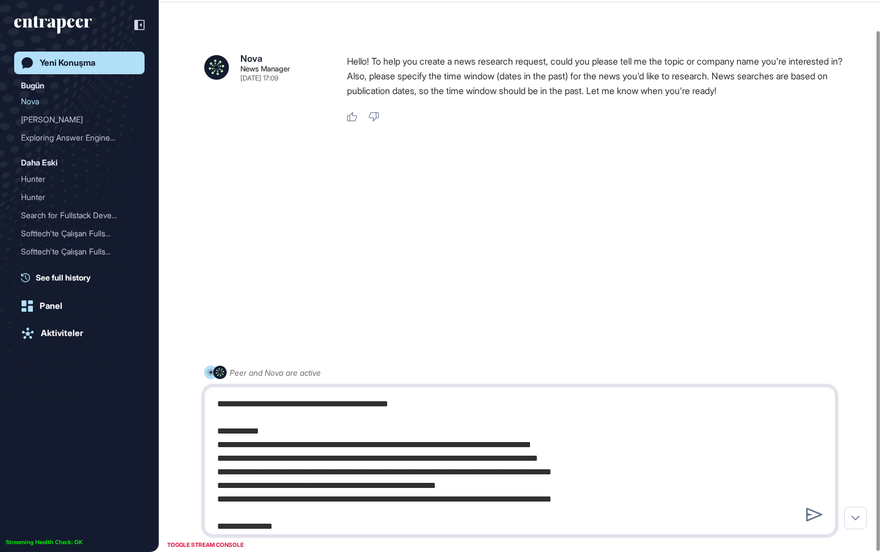
click at [438, 404] on textarea "**********" at bounding box center [519, 461] width 619 height 136
drag, startPoint x: 439, startPoint y: 404, endPoint x: 292, endPoint y: 405, distance: 146.8
click at [292, 405] on textarea "**********" at bounding box center [519, 461] width 619 height 136
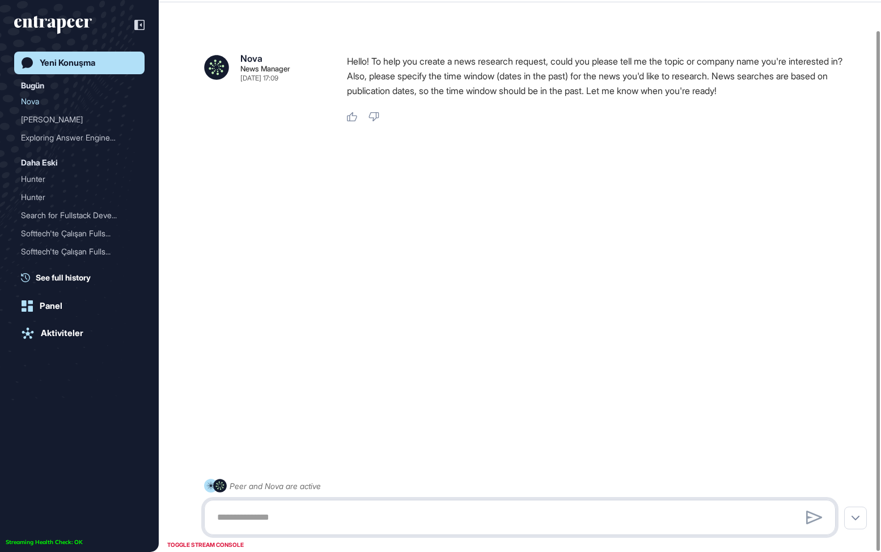
paste textarea "**********"
type textarea "**********"
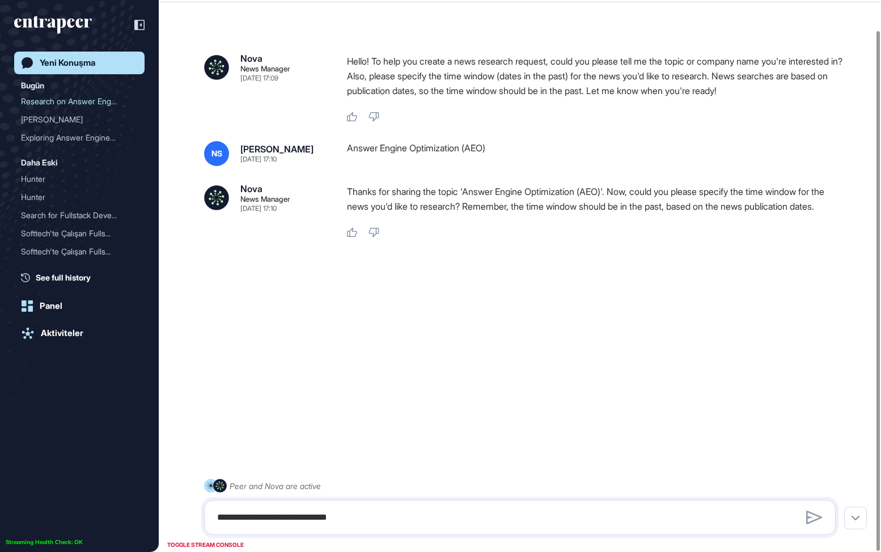
click at [387, 499] on div "**********" at bounding box center [519, 507] width 631 height 56
click at [387, 511] on textarea "**********" at bounding box center [519, 517] width 619 height 23
type textarea "*"
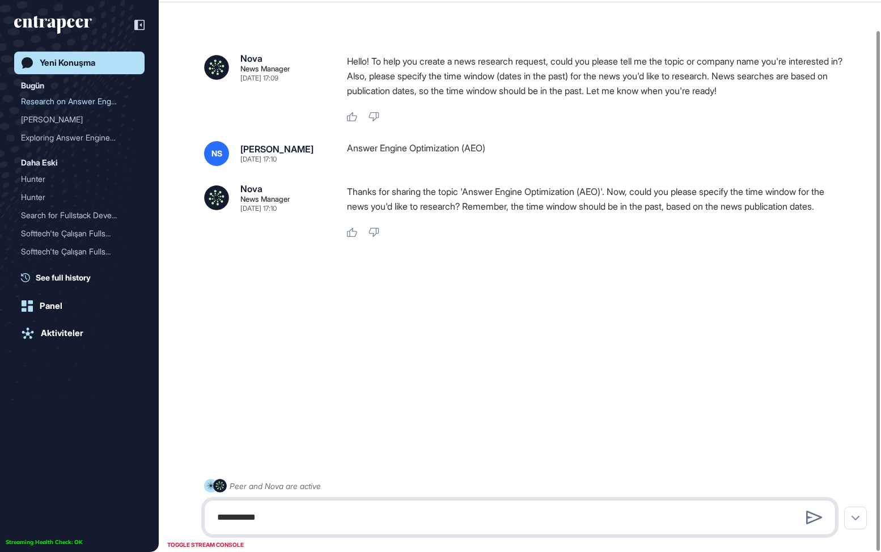
type textarea "**********"
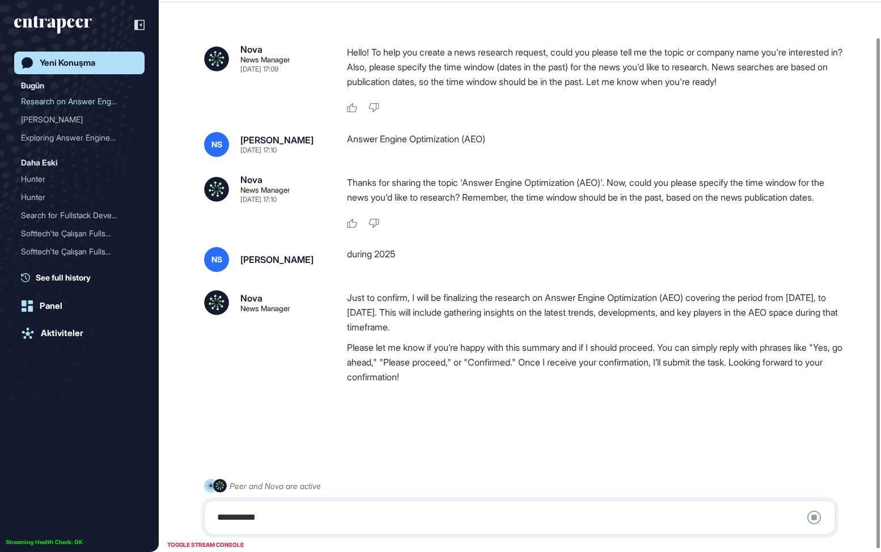
scroll to position [43, 0]
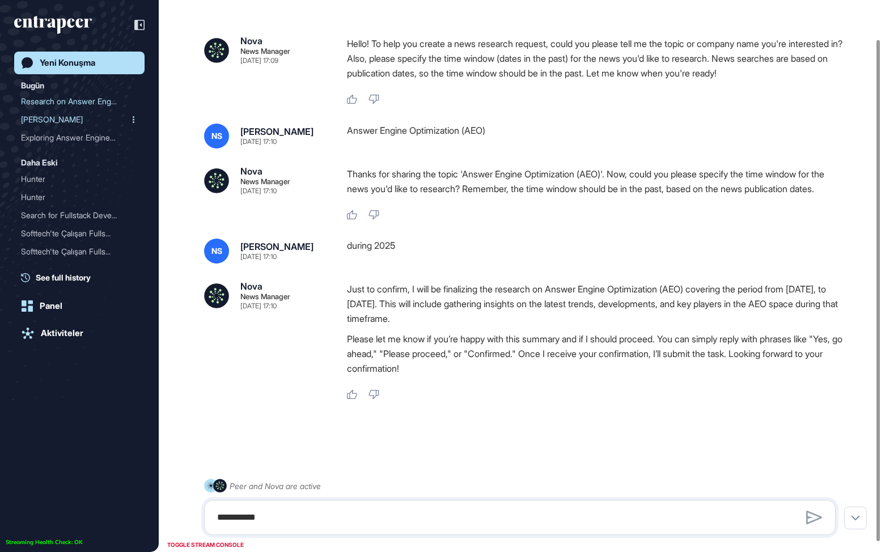
click at [31, 117] on div "[PERSON_NAME]" at bounding box center [75, 120] width 108 height 18
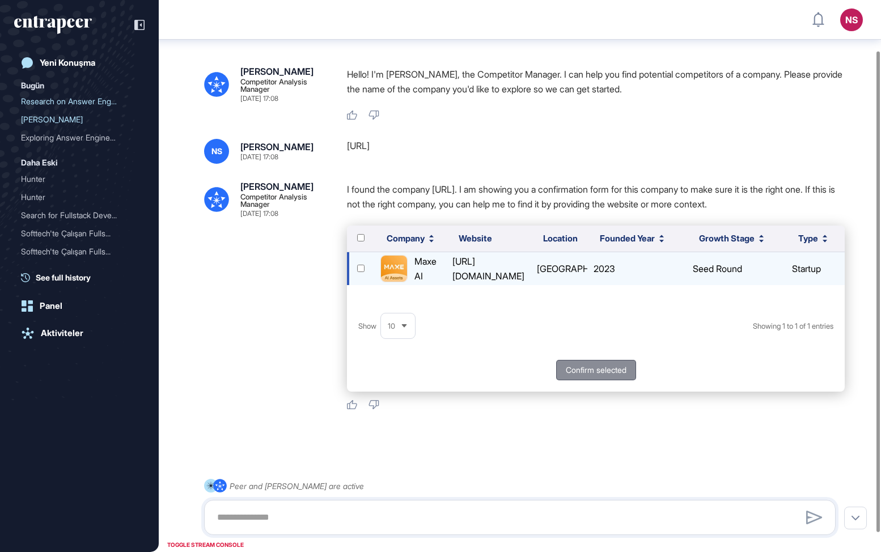
scroll to position [27, 0]
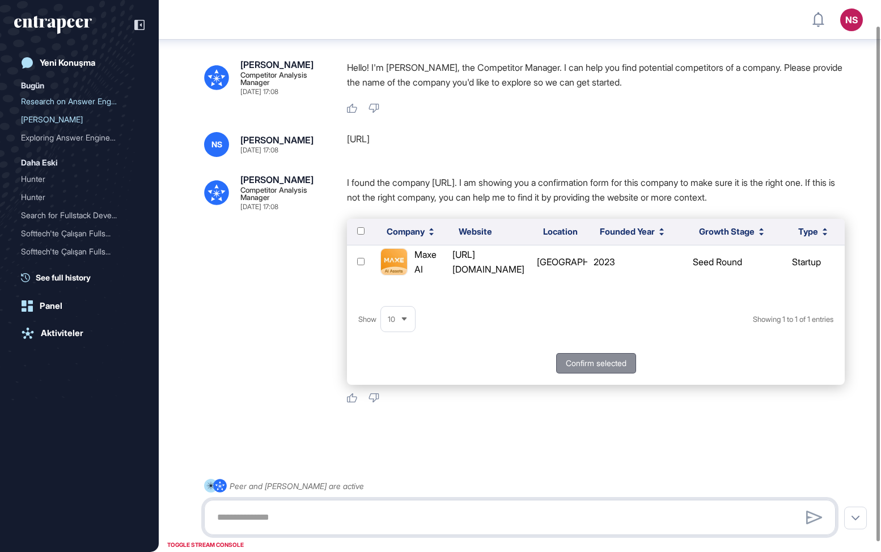
click at [329, 521] on textarea at bounding box center [519, 517] width 619 height 23
paste textarea "**********"
type textarea "**********"
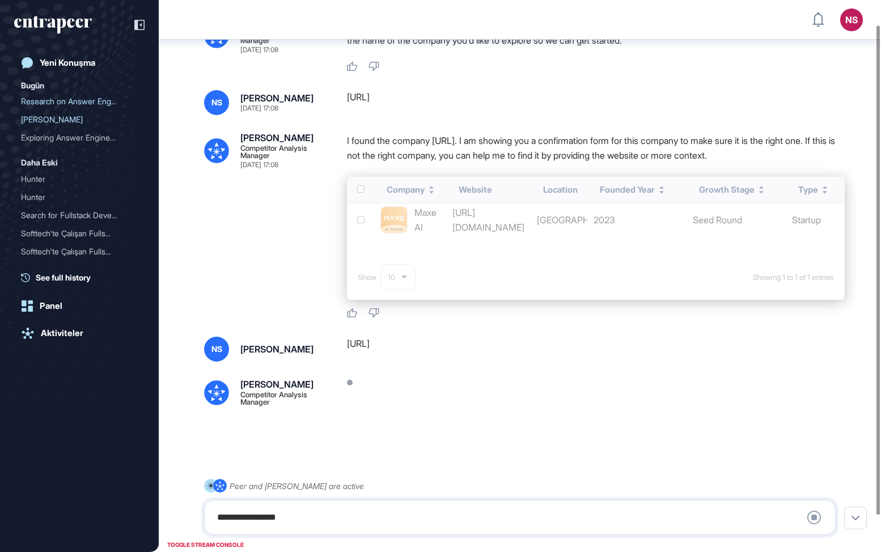
scroll to position [69, 0]
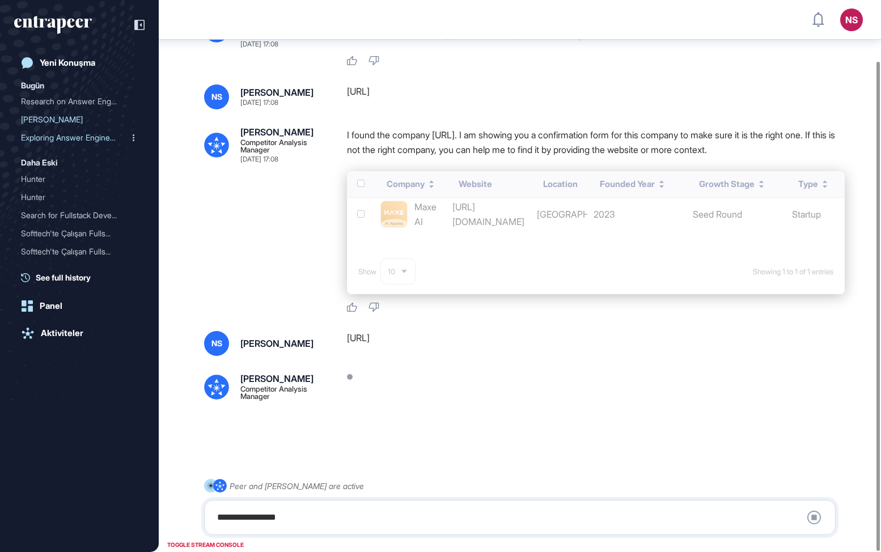
click at [74, 142] on div "Exploring Answer Engine O..." at bounding box center [75, 138] width 108 height 18
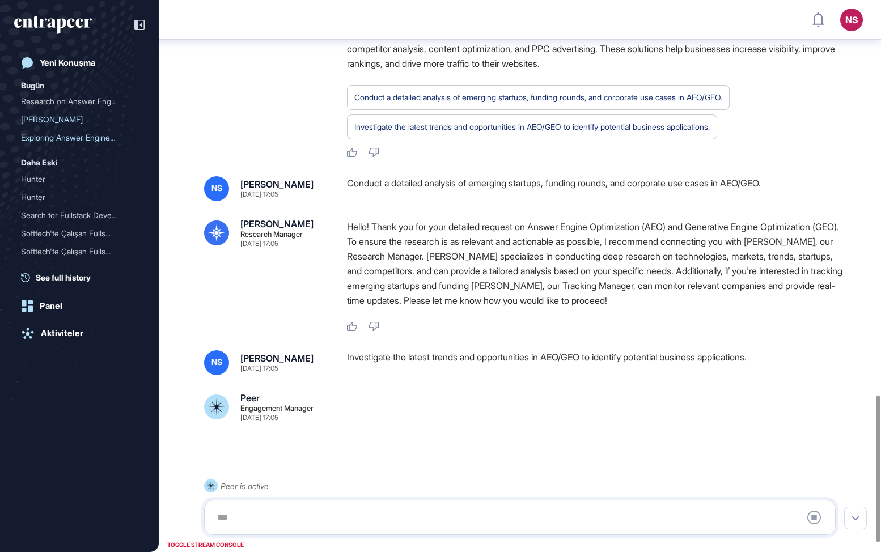
scroll to position [1513, 0]
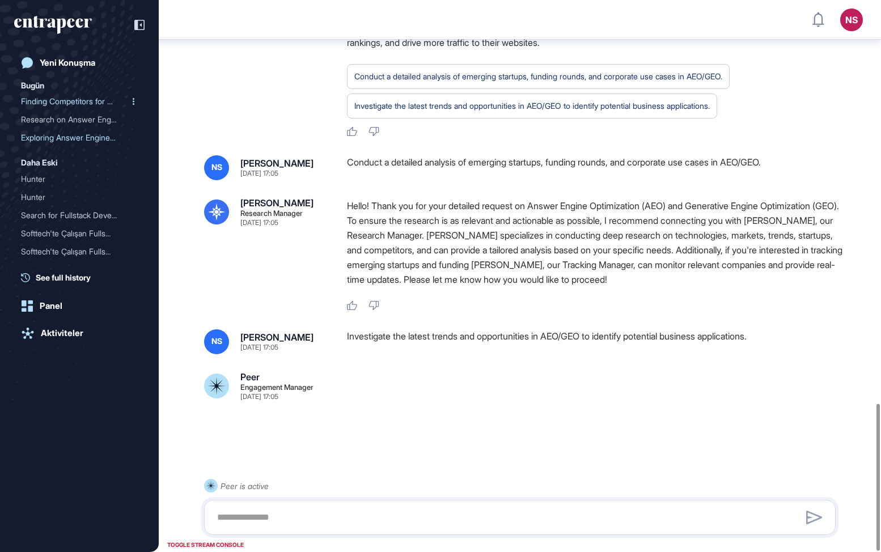
click at [69, 103] on div "Finding Competitors for m..." at bounding box center [75, 101] width 108 height 18
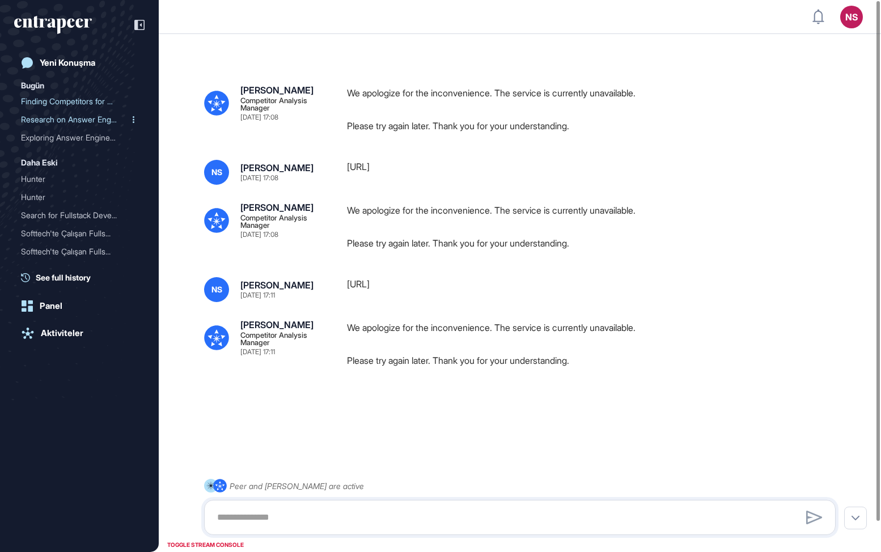
click at [70, 119] on div "Research on Answer Engine..." at bounding box center [75, 120] width 108 height 18
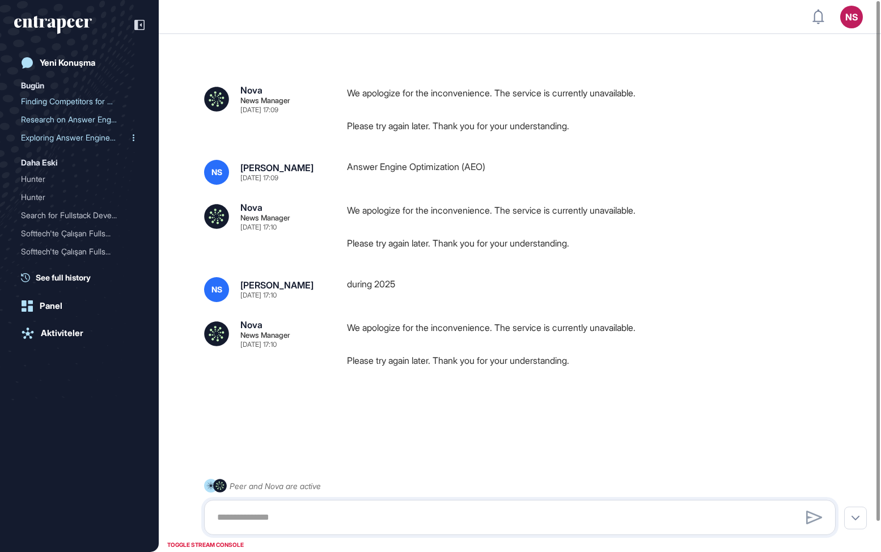
click at [73, 144] on div "Exploring Answer Engine O..." at bounding box center [75, 138] width 108 height 18
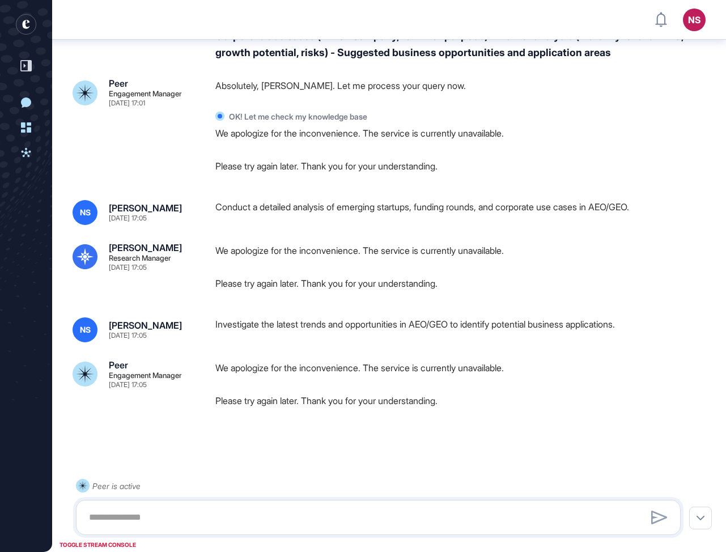
scroll to position [552, 726]
